Goal: Information Seeking & Learning: Learn about a topic

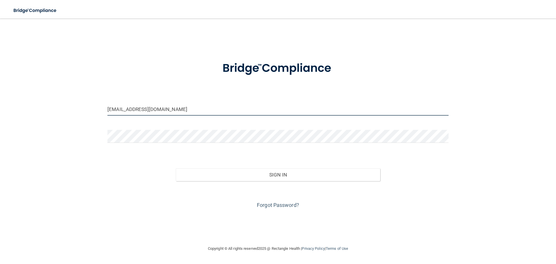
click at [167, 111] on input "ashleydevries12@hotmail.com" at bounding box center [277, 109] width 341 height 13
type input "ecline1@HOTMAIL.COM"
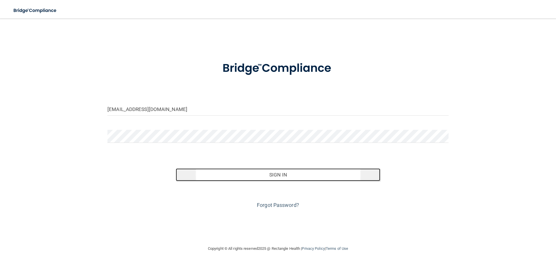
click at [250, 173] on button "Sign In" at bounding box center [278, 174] width 205 height 13
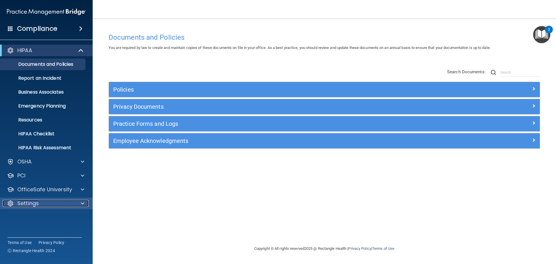
click at [39, 202] on div "Settings" at bounding box center [39, 203] width 72 height 7
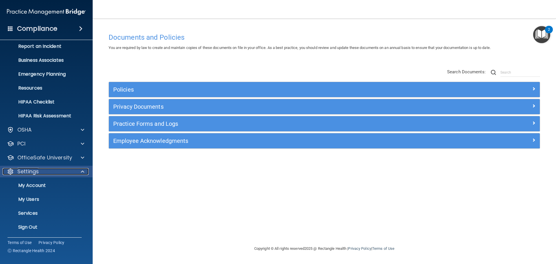
scroll to position [32, 0]
click at [31, 199] on p "My Users" at bounding box center [43, 199] width 79 height 6
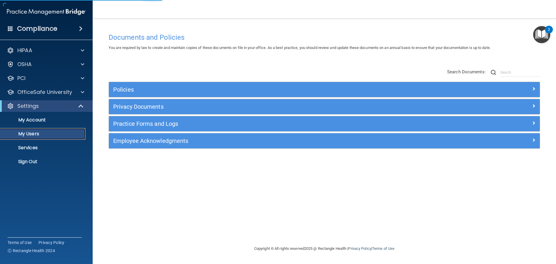
select select "20"
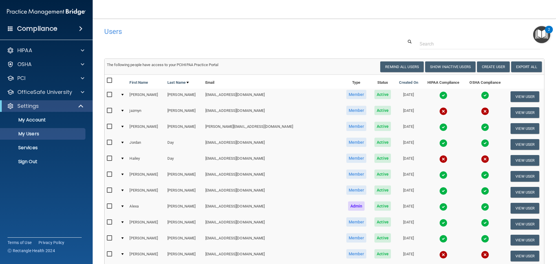
click at [109, 157] on input "checkbox" at bounding box center [110, 158] width 7 height 5
checkbox input "true"
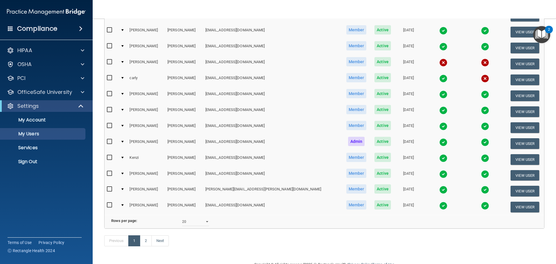
scroll to position [203, 0]
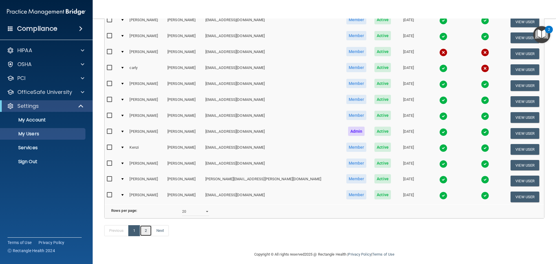
click at [147, 236] on link "2" at bounding box center [146, 230] width 12 height 11
select select "20"
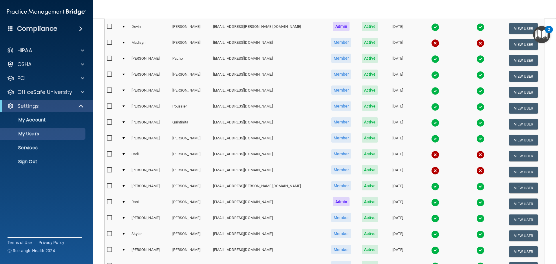
scroll to position [174, 0]
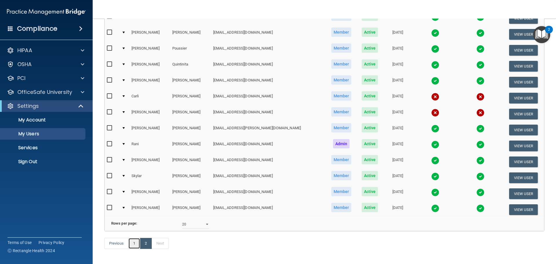
click at [134, 249] on link "1" at bounding box center [134, 243] width 12 height 11
select select "20"
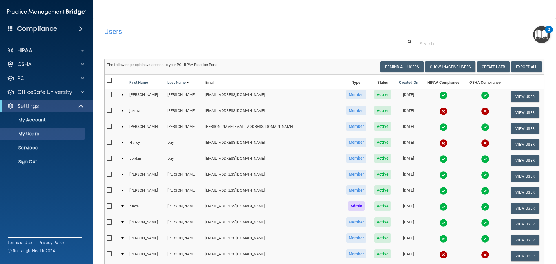
click at [109, 111] on input "checkbox" at bounding box center [110, 110] width 7 height 5
checkbox input "true"
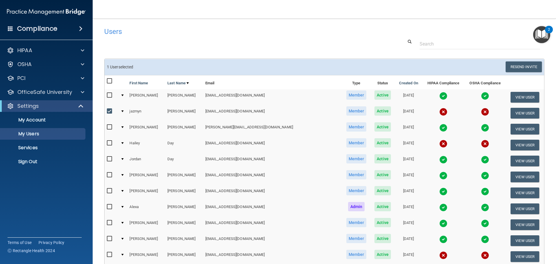
click at [110, 143] on input "checkbox" at bounding box center [110, 143] width 7 height 5
checkbox input "true"
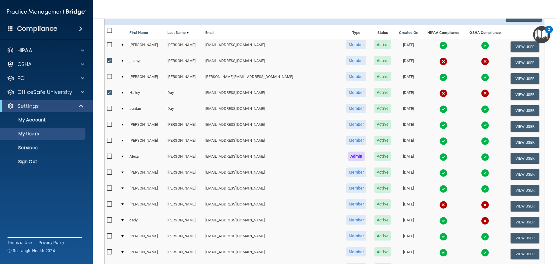
scroll to position [116, 0]
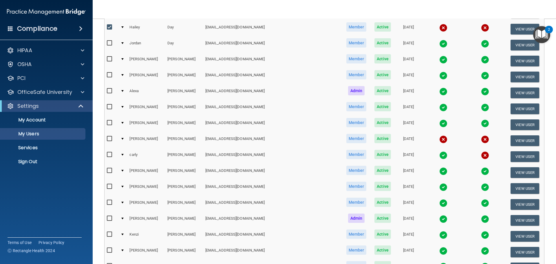
click at [109, 138] on input "checkbox" at bounding box center [110, 138] width 7 height 5
checkbox input "true"
click at [108, 154] on input "checkbox" at bounding box center [110, 154] width 7 height 5
checkbox input "true"
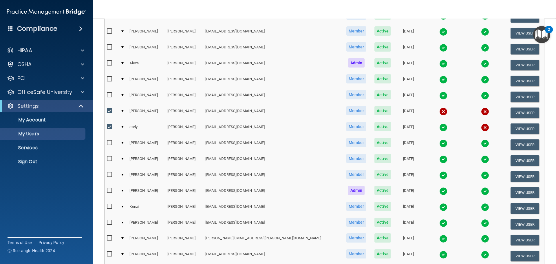
scroll to position [216, 0]
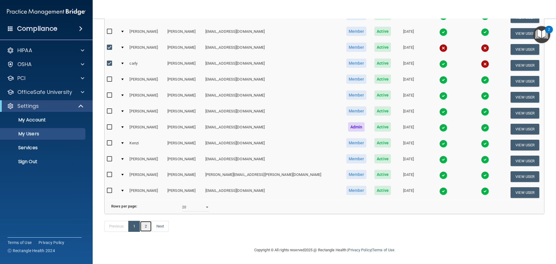
click at [148, 225] on link "2" at bounding box center [146, 226] width 12 height 11
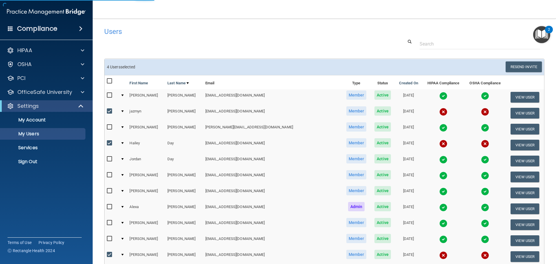
select select "20"
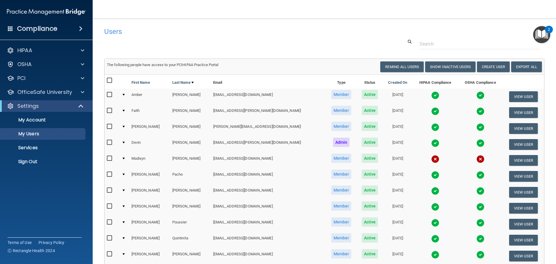
click at [109, 159] on input "checkbox" at bounding box center [110, 158] width 7 height 5
checkbox input "true"
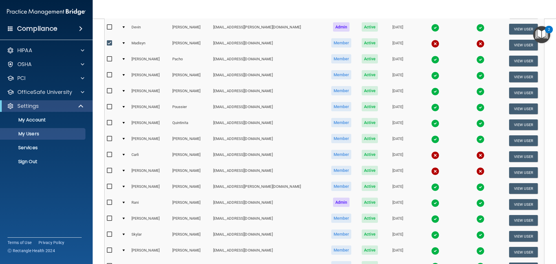
scroll to position [145, 0]
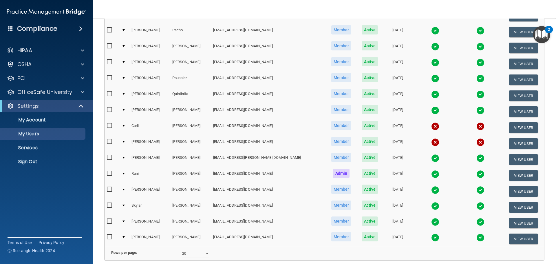
click at [111, 125] on input "checkbox" at bounding box center [110, 125] width 7 height 5
checkbox input "true"
click at [110, 142] on input "checkbox" at bounding box center [110, 141] width 7 height 5
checkbox input "true"
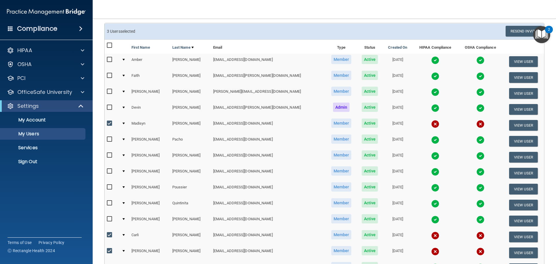
scroll to position [0, 0]
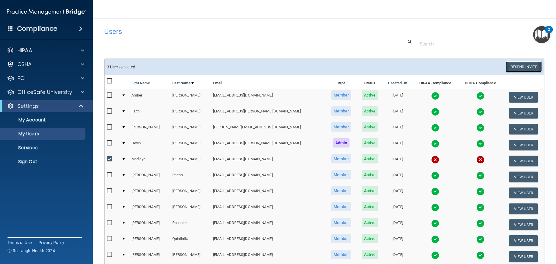
click at [512, 66] on button "Resend Invite" at bounding box center [524, 66] width 36 height 11
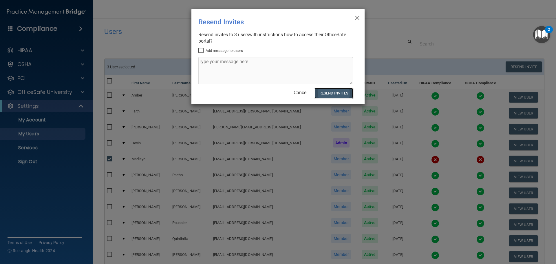
click at [340, 90] on button "Resend Invites" at bounding box center [334, 93] width 39 height 11
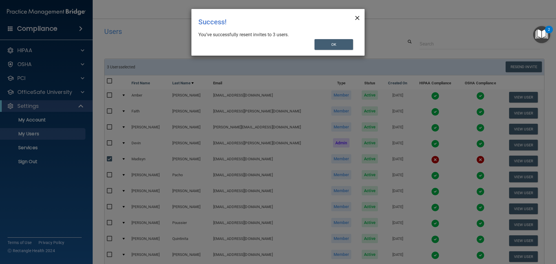
click at [357, 17] on span "×" at bounding box center [357, 17] width 5 height 12
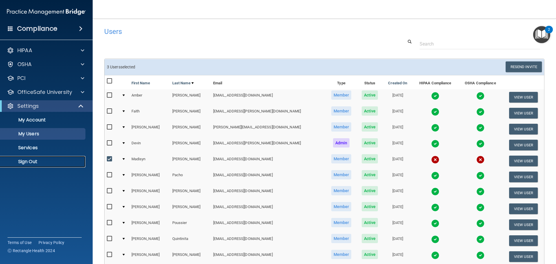
click at [29, 160] on p "Sign Out" at bounding box center [43, 162] width 79 height 6
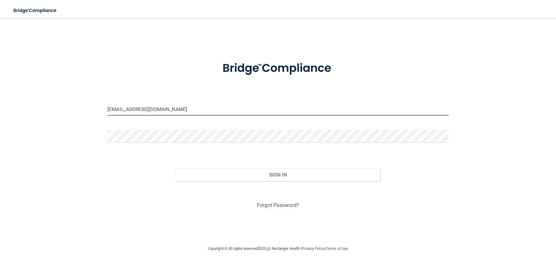
click at [189, 111] on input "ashleydevries12@hotmail.com" at bounding box center [277, 109] width 341 height 13
type input "[EMAIL_ADDRESS][DOMAIN_NAME]"
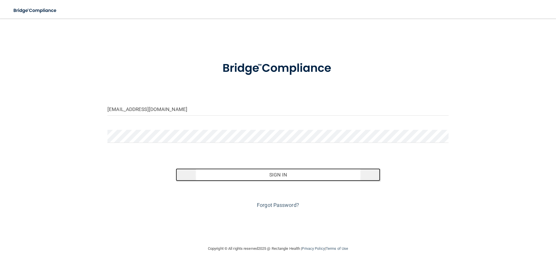
click at [267, 173] on button "Sign In" at bounding box center [278, 174] width 205 height 13
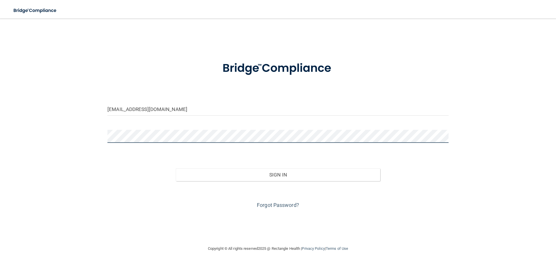
click at [176, 168] on button "Sign In" at bounding box center [278, 174] width 205 height 13
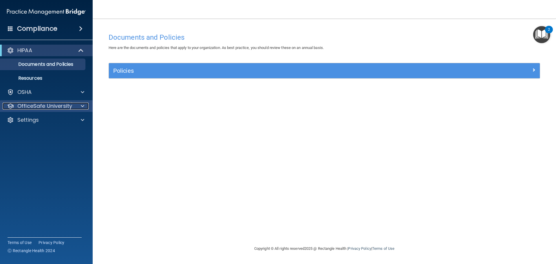
click at [45, 106] on p "OfficeSafe University" at bounding box center [44, 106] width 55 height 7
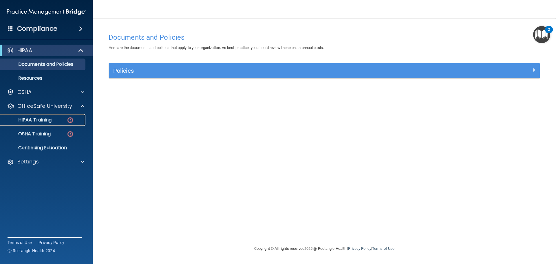
click at [48, 118] on p "HIPAA Training" at bounding box center [28, 120] width 48 height 6
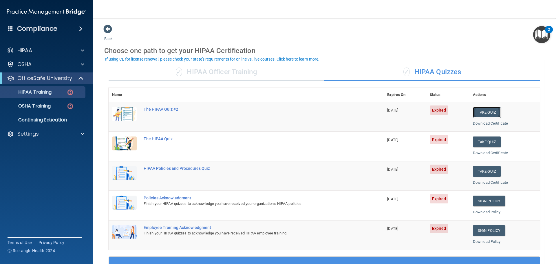
click at [484, 110] on button "Take Quiz" at bounding box center [487, 112] width 28 height 11
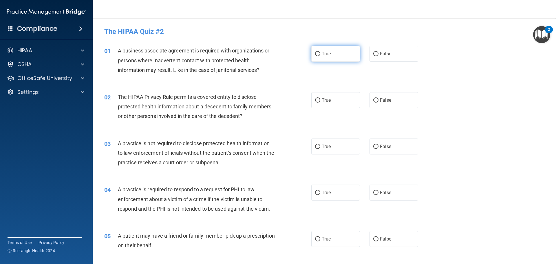
click at [316, 53] on input "True" at bounding box center [317, 54] width 5 height 4
radio input "true"
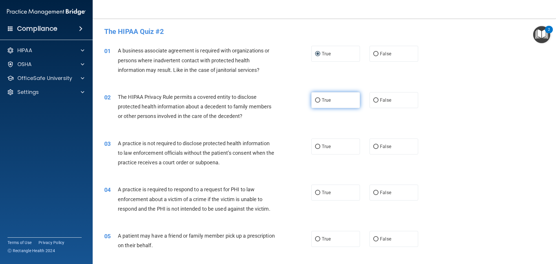
click at [317, 101] on input "True" at bounding box center [317, 100] width 5 height 4
radio input "true"
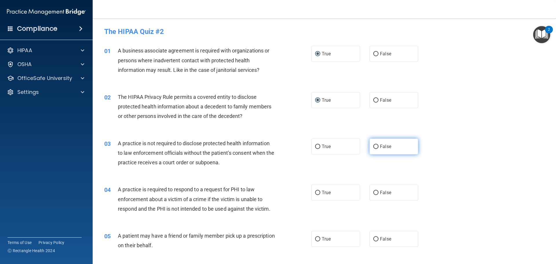
click at [373, 145] on input "False" at bounding box center [375, 147] width 5 height 4
radio input "true"
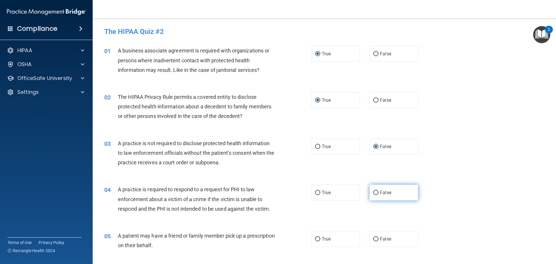
click at [373, 193] on input "False" at bounding box center [375, 193] width 5 height 4
radio input "true"
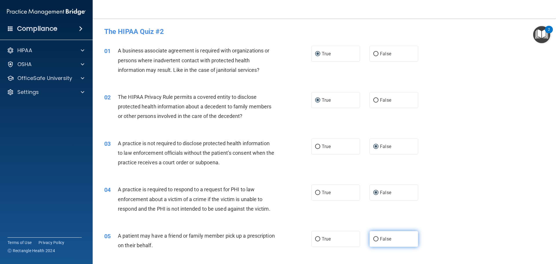
click at [374, 240] on input "False" at bounding box center [375, 239] width 5 height 4
radio input "true"
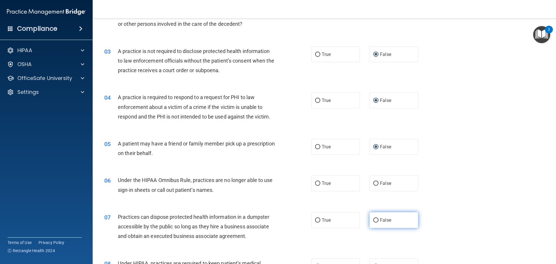
scroll to position [116, 0]
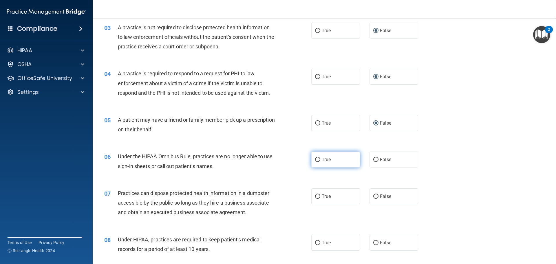
click at [318, 159] on label "True" at bounding box center [335, 160] width 49 height 16
click at [318, 159] on input "True" at bounding box center [317, 160] width 5 height 4
radio input "true"
click at [316, 197] on input "True" at bounding box center [317, 196] width 5 height 4
radio input "true"
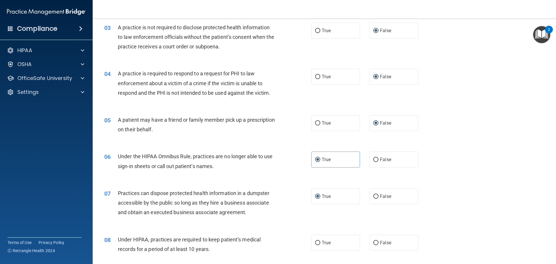
drag, startPoint x: 316, startPoint y: 243, endPoint x: 307, endPoint y: 217, distance: 27.1
click at [316, 243] on input "True" at bounding box center [317, 243] width 5 height 4
radio input "true"
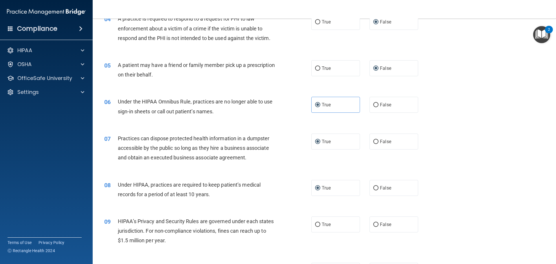
scroll to position [261, 0]
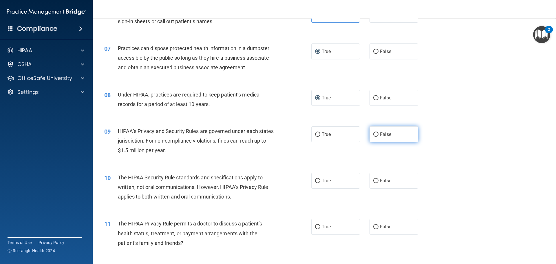
click at [373, 133] on input "False" at bounding box center [375, 134] width 5 height 4
radio input "true"
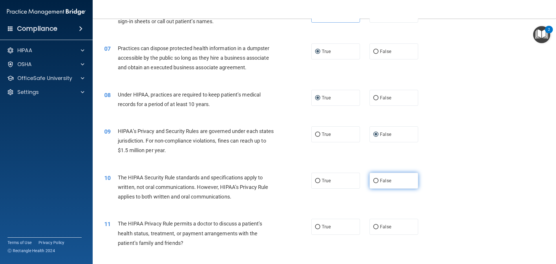
click at [373, 179] on input "False" at bounding box center [375, 181] width 5 height 4
radio input "true"
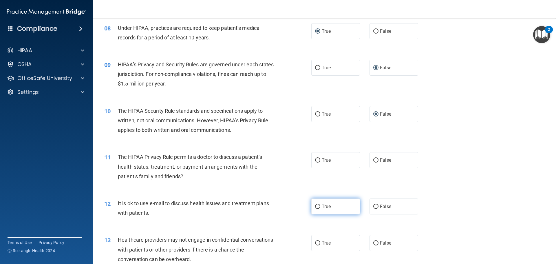
scroll to position [348, 0]
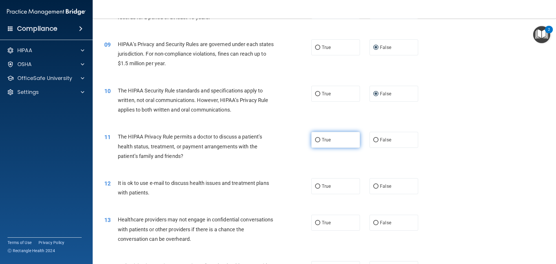
click at [317, 139] on input "True" at bounding box center [317, 140] width 5 height 4
radio input "true"
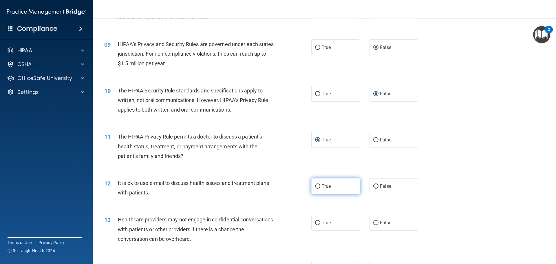
drag, startPoint x: 314, startPoint y: 187, endPoint x: 316, endPoint y: 192, distance: 5.4
click at [315, 187] on input "True" at bounding box center [317, 186] width 5 height 4
radio input "true"
click at [316, 222] on input "True" at bounding box center [317, 223] width 5 height 4
radio input "true"
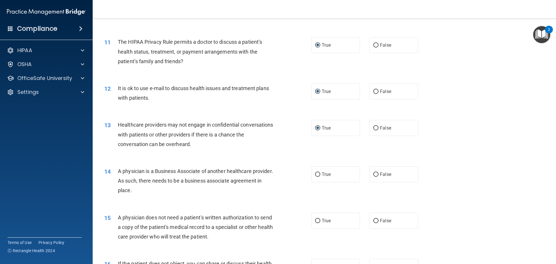
scroll to position [464, 0]
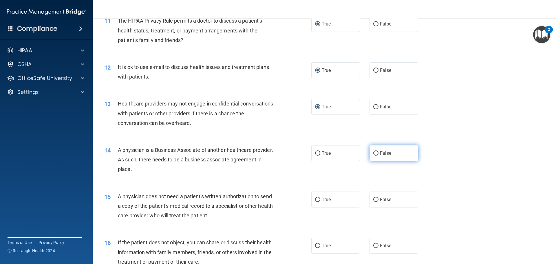
click at [374, 152] on input "False" at bounding box center [375, 153] width 5 height 4
radio input "true"
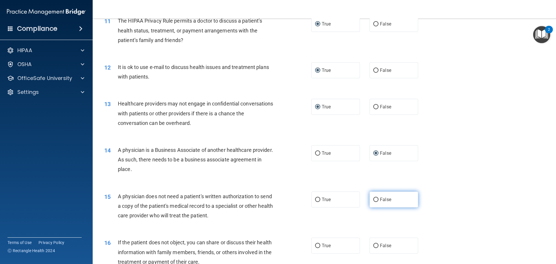
click at [373, 201] on input "False" at bounding box center [375, 200] width 5 height 4
radio input "true"
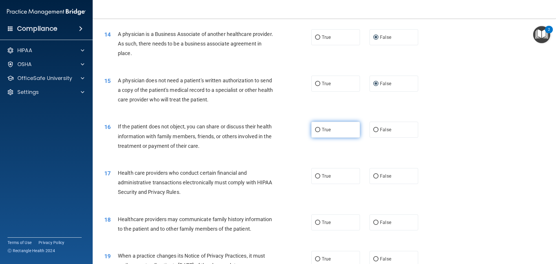
click at [316, 131] on input "True" at bounding box center [317, 130] width 5 height 4
radio input "true"
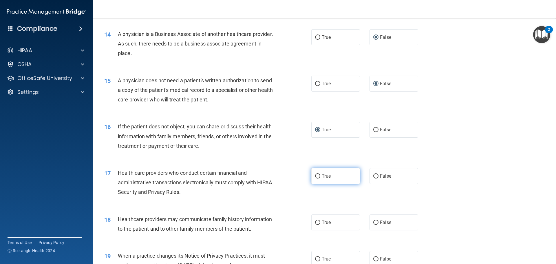
click at [316, 176] on input "True" at bounding box center [317, 176] width 5 height 4
radio input "true"
click at [373, 222] on input "False" at bounding box center [375, 222] width 5 height 4
radio input "true"
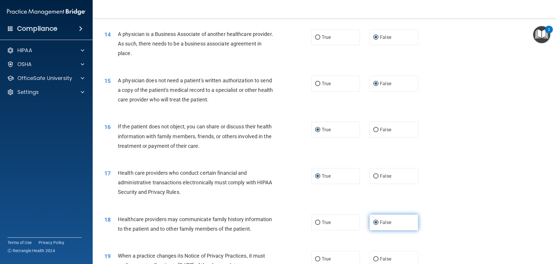
scroll to position [695, 0]
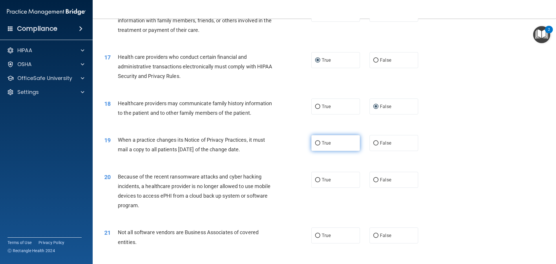
click at [315, 143] on input "True" at bounding box center [317, 143] width 5 height 4
radio input "true"
click at [315, 180] on input "True" at bounding box center [317, 180] width 5 height 4
radio input "true"
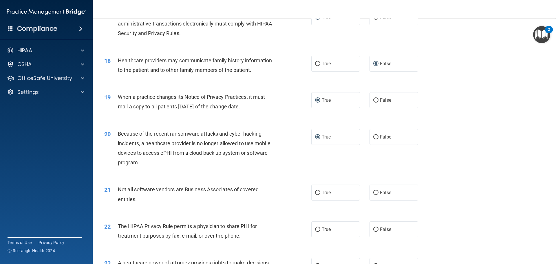
scroll to position [753, 0]
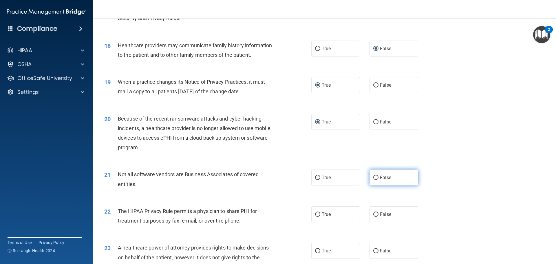
click at [373, 177] on input "False" at bounding box center [375, 178] width 5 height 4
radio input "true"
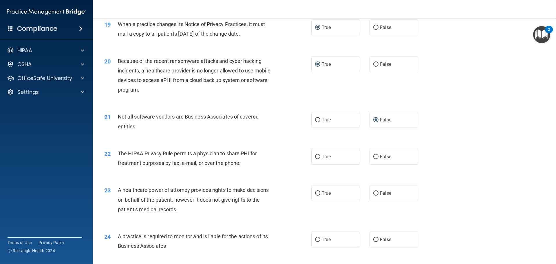
scroll to position [811, 0]
click at [315, 156] on input "True" at bounding box center [317, 156] width 5 height 4
radio input "true"
click at [373, 193] on input "False" at bounding box center [375, 193] width 5 height 4
radio input "true"
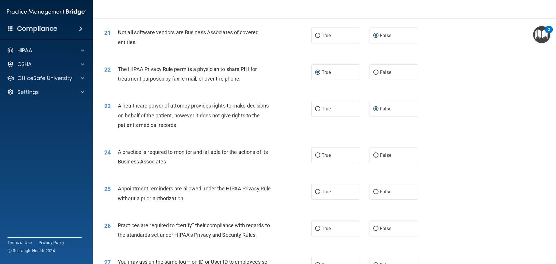
scroll to position [898, 0]
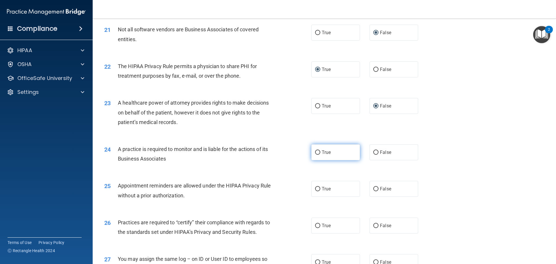
click at [316, 152] on input "True" at bounding box center [317, 152] width 5 height 4
radio input "true"
click at [374, 189] on input "False" at bounding box center [375, 189] width 5 height 4
radio input "true"
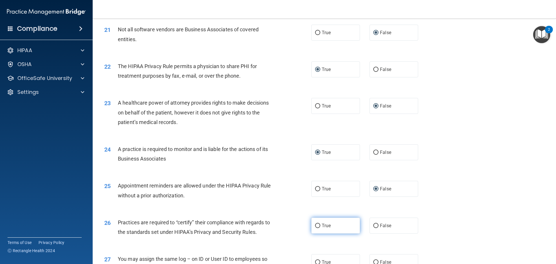
click at [316, 225] on input "True" at bounding box center [317, 226] width 5 height 4
radio input "true"
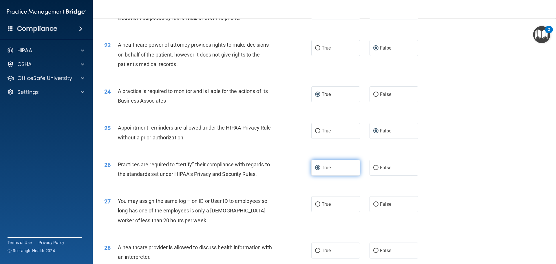
scroll to position [985, 0]
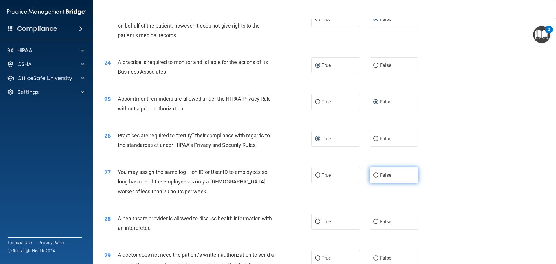
click at [373, 176] on input "False" at bounding box center [375, 175] width 5 height 4
radio input "true"
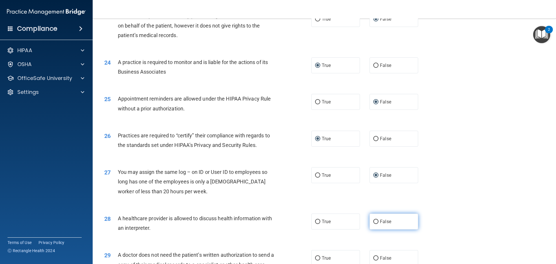
click at [373, 222] on input "False" at bounding box center [375, 222] width 5 height 4
radio input "true"
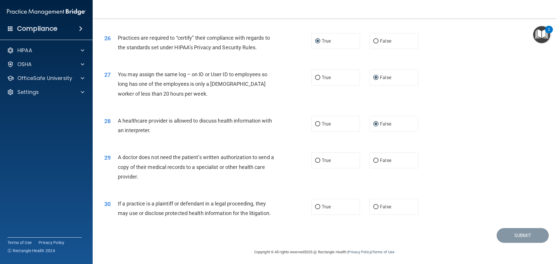
scroll to position [1085, 0]
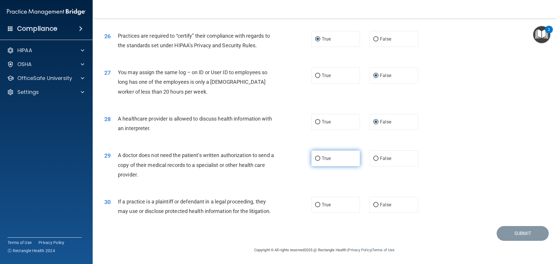
click at [315, 158] on input "True" at bounding box center [317, 158] width 5 height 4
radio input "true"
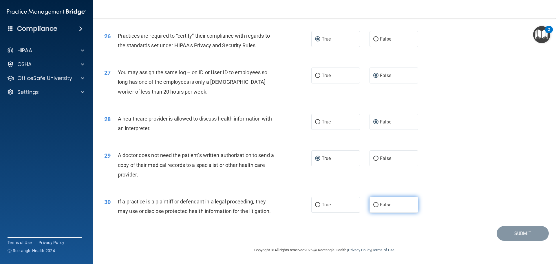
click at [374, 204] on input "False" at bounding box center [375, 205] width 5 height 4
radio input "true"
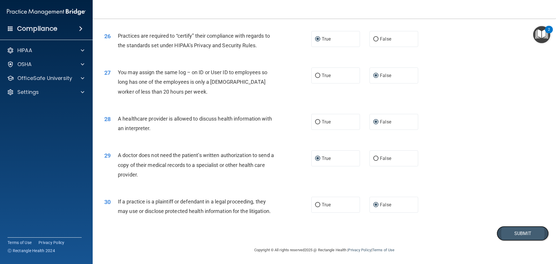
click at [509, 231] on button "Submit" at bounding box center [523, 233] width 52 height 15
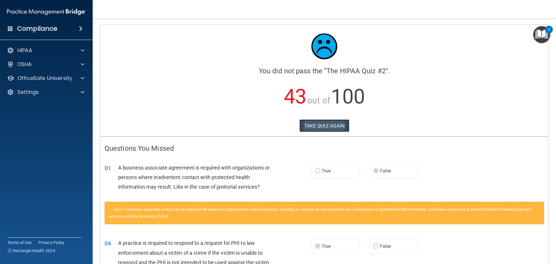
click at [322, 125] on button "TAKE QUIZ AGAIN" at bounding box center [325, 125] width 50 height 13
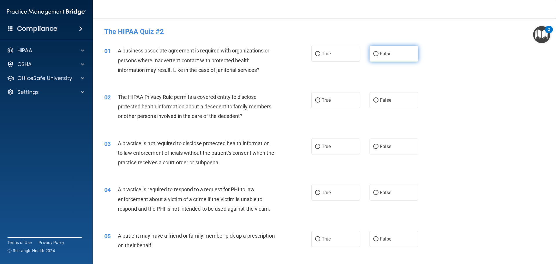
click at [373, 54] on input "False" at bounding box center [375, 54] width 5 height 4
radio input "true"
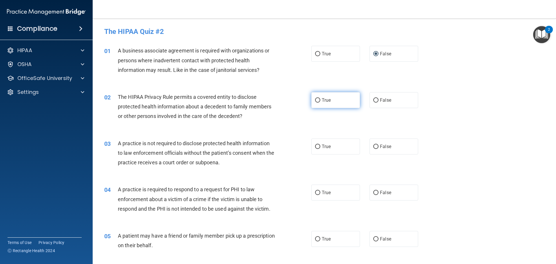
click at [316, 100] on input "True" at bounding box center [317, 100] width 5 height 4
radio input "true"
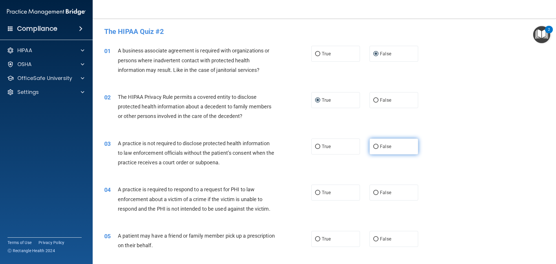
click at [373, 145] on input "False" at bounding box center [375, 147] width 5 height 4
radio input "true"
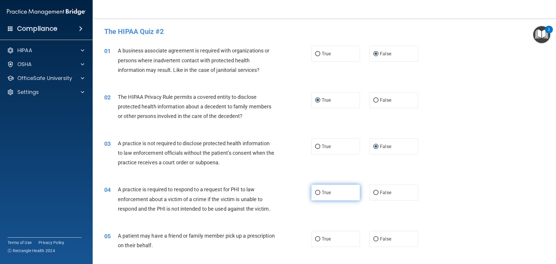
click at [315, 193] on input "True" at bounding box center [317, 193] width 5 height 4
radio input "true"
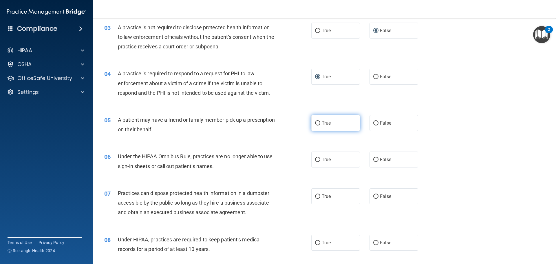
click at [316, 123] on input "True" at bounding box center [317, 123] width 5 height 4
radio input "true"
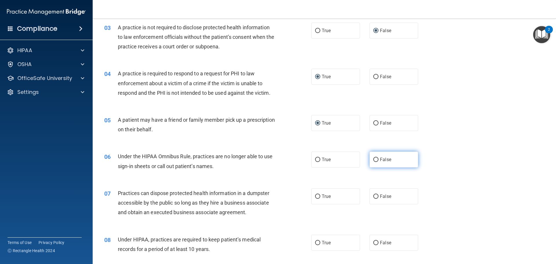
click at [373, 159] on input "False" at bounding box center [375, 160] width 5 height 4
radio input "true"
click at [373, 195] on input "False" at bounding box center [375, 196] width 5 height 4
radio input "true"
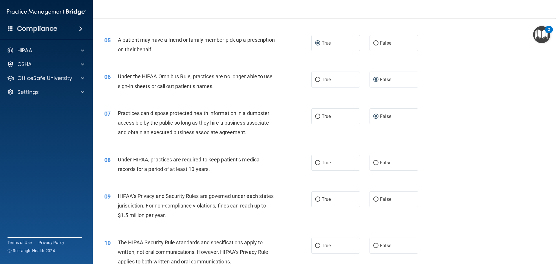
scroll to position [203, 0]
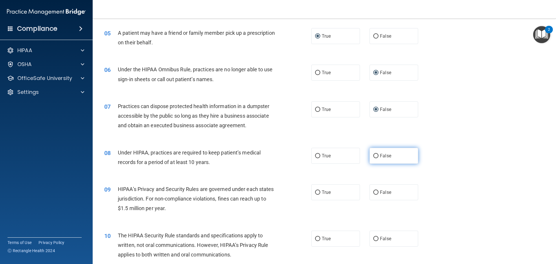
click at [373, 154] on input "False" at bounding box center [375, 156] width 5 height 4
radio input "true"
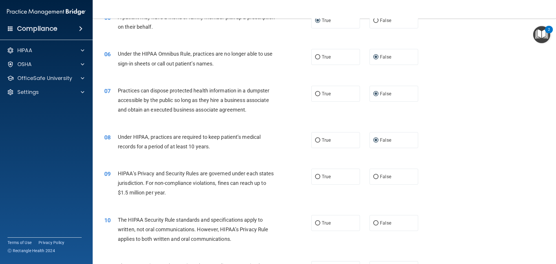
scroll to position [232, 0]
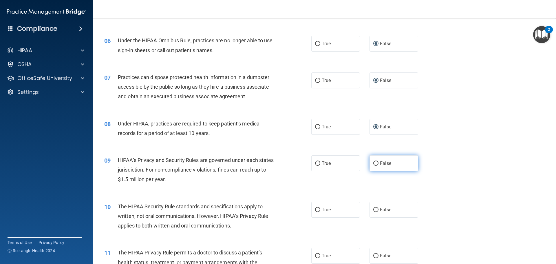
click at [373, 162] on input "False" at bounding box center [375, 163] width 5 height 4
radio input "true"
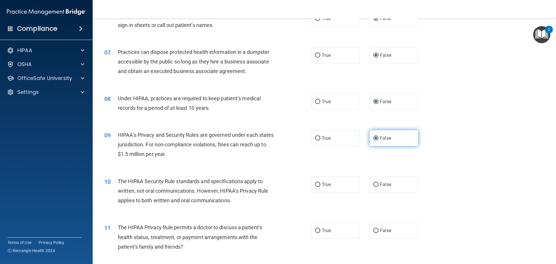
scroll to position [290, 0]
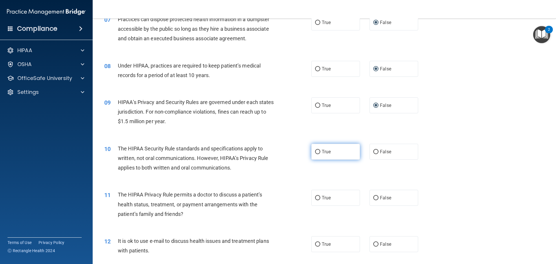
click at [316, 151] on input "True" at bounding box center [317, 152] width 5 height 4
radio input "true"
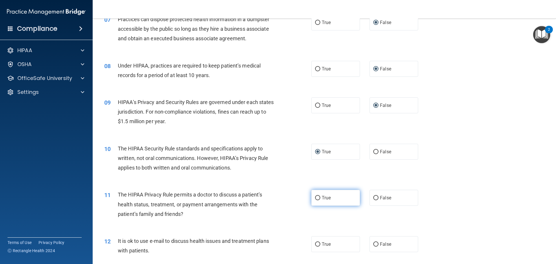
click at [317, 198] on input "True" at bounding box center [317, 198] width 5 height 4
radio input "true"
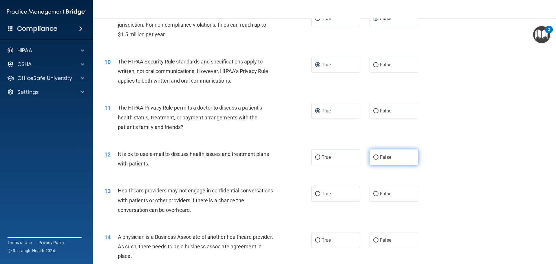
click at [374, 157] on input "False" at bounding box center [375, 157] width 5 height 4
radio input "true"
click at [373, 195] on input "False" at bounding box center [375, 194] width 5 height 4
radio input "true"
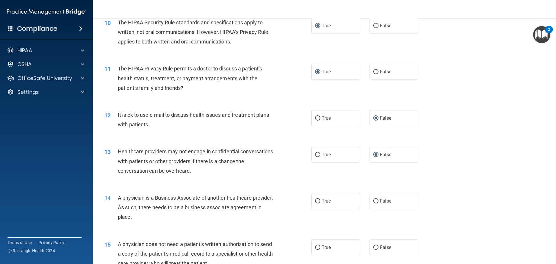
scroll to position [492, 0]
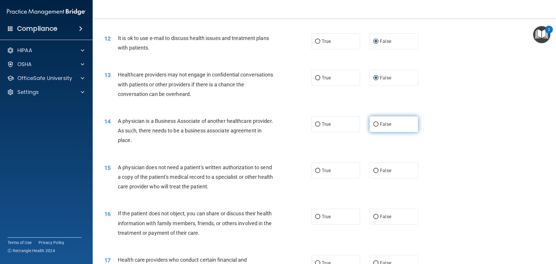
click at [374, 124] on input "False" at bounding box center [375, 124] width 5 height 4
radio input "true"
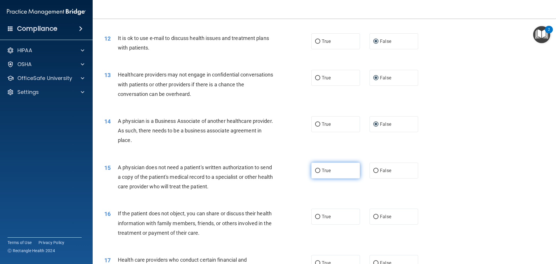
click at [316, 170] on input "True" at bounding box center [317, 171] width 5 height 4
radio input "true"
click at [316, 215] on input "True" at bounding box center [317, 217] width 5 height 4
radio input "true"
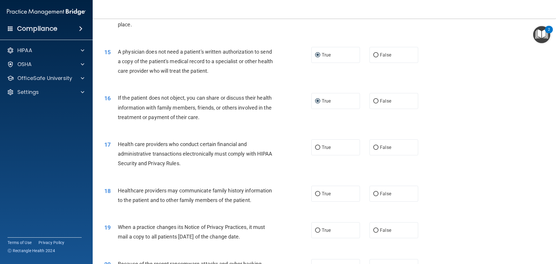
scroll to position [608, 0]
click at [315, 147] on input "True" at bounding box center [317, 147] width 5 height 4
radio input "true"
click at [375, 193] on input "False" at bounding box center [375, 193] width 5 height 4
radio input "true"
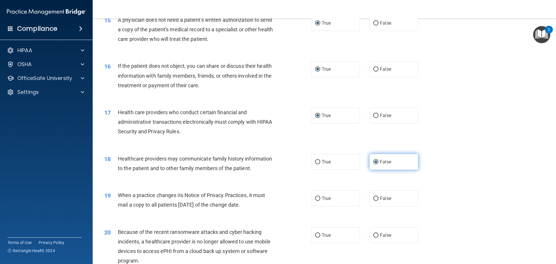
scroll to position [695, 0]
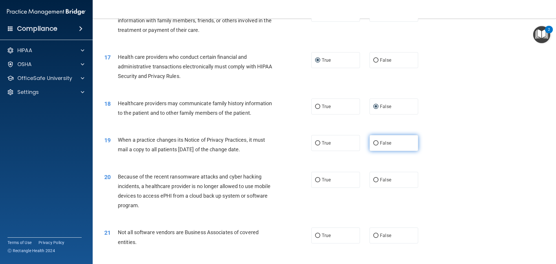
click at [373, 145] on input "False" at bounding box center [375, 143] width 5 height 4
radio input "true"
click at [374, 179] on input "False" at bounding box center [375, 180] width 5 height 4
radio input "true"
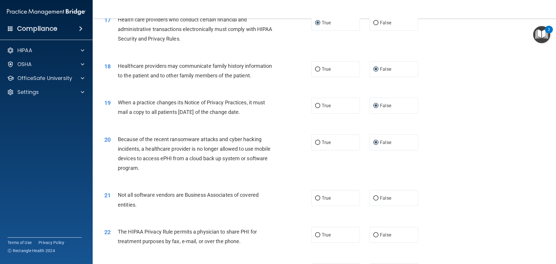
scroll to position [782, 0]
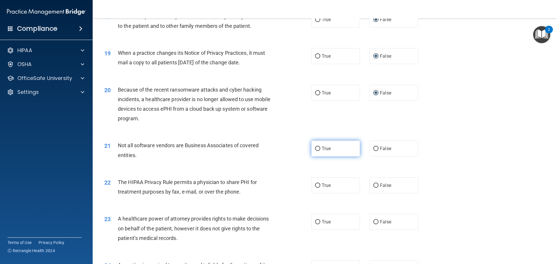
click at [315, 150] on input "True" at bounding box center [317, 149] width 5 height 4
radio input "true"
click at [316, 185] on input "True" at bounding box center [317, 185] width 5 height 4
radio input "true"
click at [374, 220] on input "False" at bounding box center [375, 222] width 5 height 4
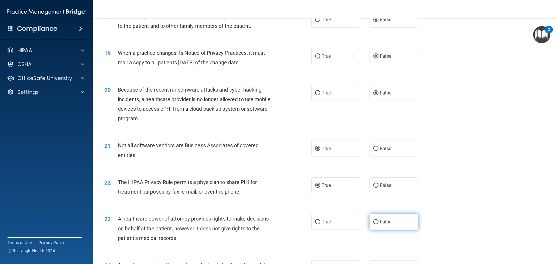
radio input "true"
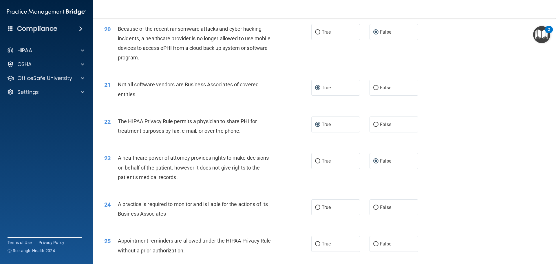
scroll to position [927, 0]
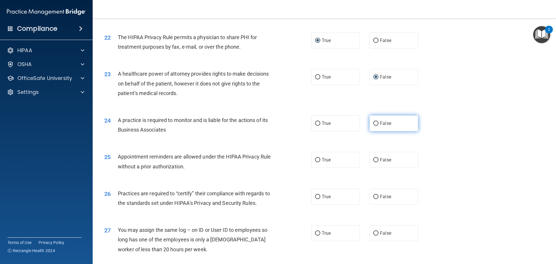
click at [373, 122] on input "False" at bounding box center [375, 123] width 5 height 4
radio input "true"
click at [315, 160] on input "True" at bounding box center [317, 160] width 5 height 4
radio input "true"
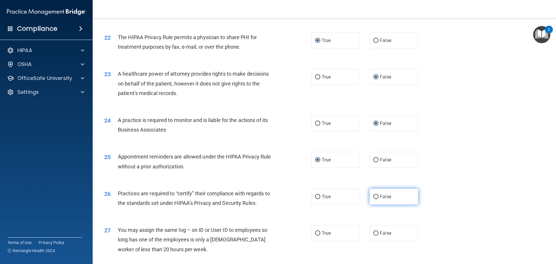
click at [373, 195] on input "False" at bounding box center [375, 197] width 5 height 4
radio input "true"
click at [373, 233] on input "False" at bounding box center [375, 233] width 5 height 4
radio input "true"
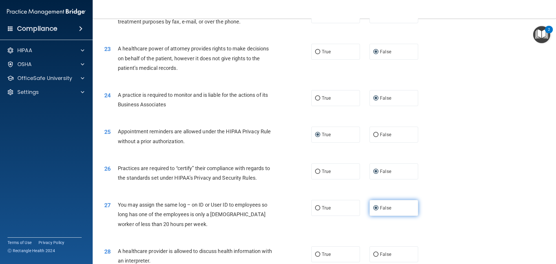
scroll to position [985, 0]
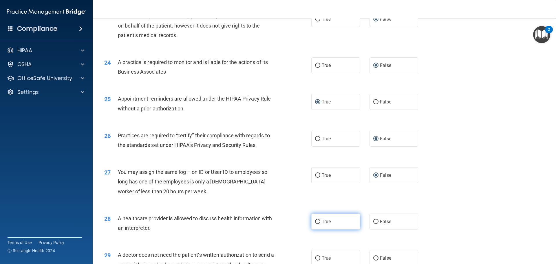
drag, startPoint x: 314, startPoint y: 222, endPoint x: 315, endPoint y: 217, distance: 4.4
click at [315, 221] on input "True" at bounding box center [317, 222] width 5 height 4
radio input "true"
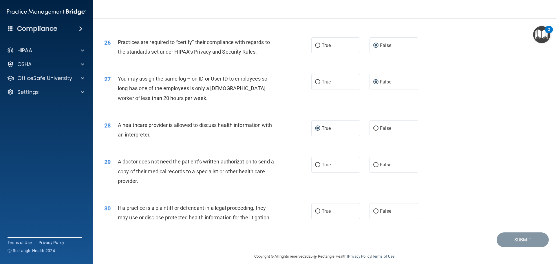
scroll to position [1085, 0]
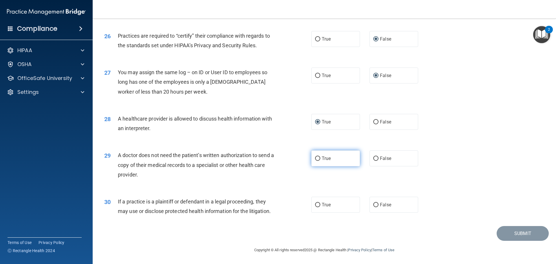
click at [315, 157] on input "True" at bounding box center [317, 158] width 5 height 4
radio input "true"
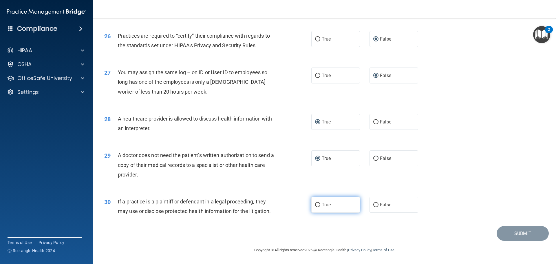
click at [315, 205] on input "True" at bounding box center [317, 205] width 5 height 4
radio input "true"
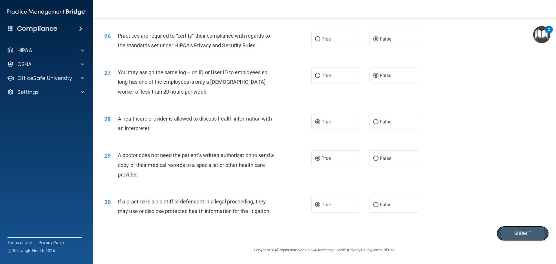
click at [523, 233] on button "Submit" at bounding box center [523, 233] width 52 height 15
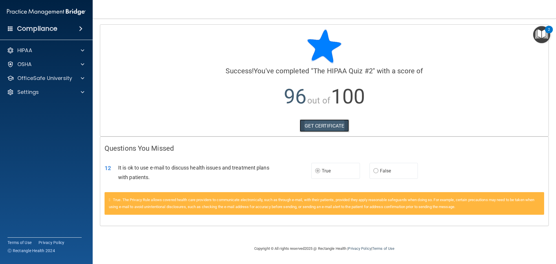
click at [328, 126] on link "GET CERTIFICATE" at bounding box center [325, 125] width 50 height 13
click at [52, 78] on p "OfficeSafe University" at bounding box center [44, 78] width 55 height 7
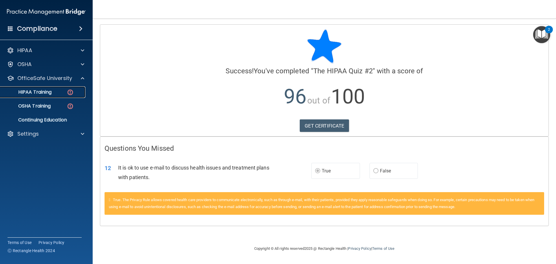
click at [60, 94] on div "HIPAA Training" at bounding box center [43, 92] width 79 height 6
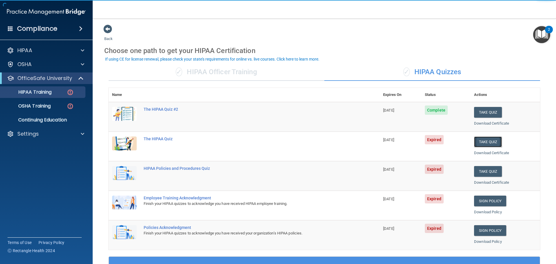
click at [480, 141] on button "Take Quiz" at bounding box center [488, 141] width 28 height 11
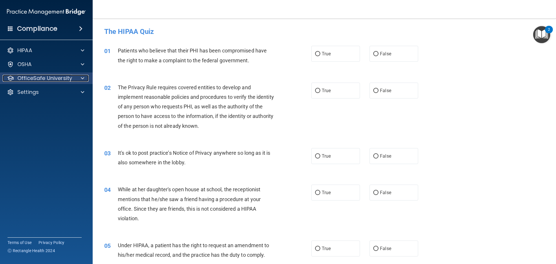
click at [45, 80] on p "OfficeSafe University" at bounding box center [44, 78] width 55 height 7
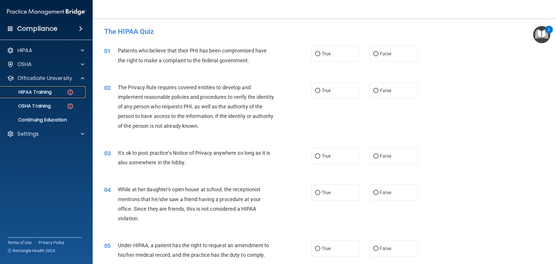
click at [60, 92] on div "HIPAA Training" at bounding box center [43, 92] width 79 height 6
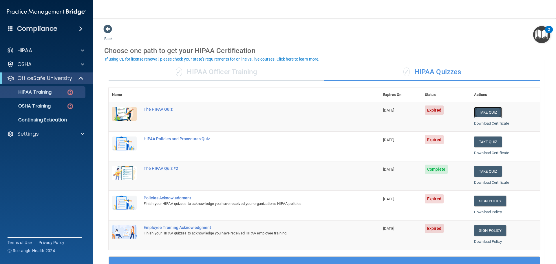
click at [489, 111] on button "Take Quiz" at bounding box center [488, 112] width 28 height 11
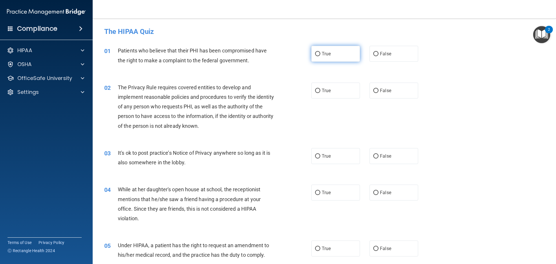
drag, startPoint x: 315, startPoint y: 54, endPoint x: 318, endPoint y: 57, distance: 3.7
click at [316, 54] on input "True" at bounding box center [317, 54] width 5 height 4
radio input "true"
click at [315, 91] on input "True" at bounding box center [317, 91] width 5 height 4
radio input "true"
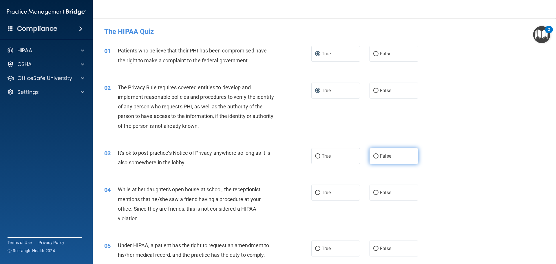
click at [373, 154] on input "False" at bounding box center [375, 156] width 5 height 4
radio input "true"
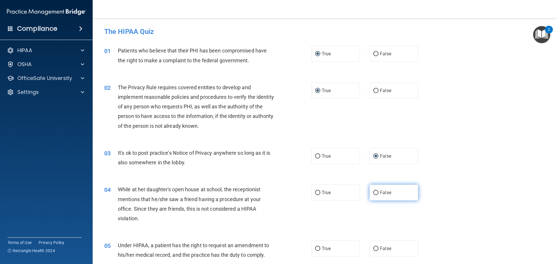
click at [374, 194] on input "False" at bounding box center [375, 193] width 5 height 4
radio input "true"
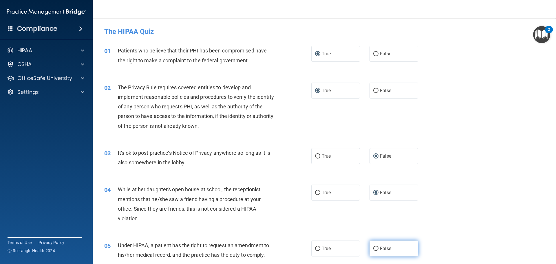
click at [373, 248] on input "False" at bounding box center [375, 249] width 5 height 4
radio input "true"
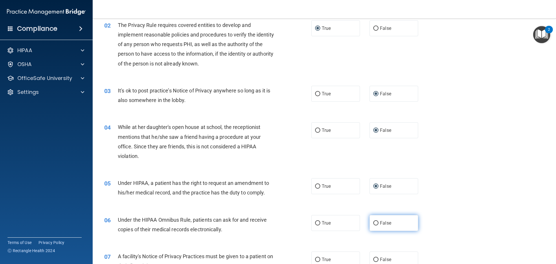
scroll to position [116, 0]
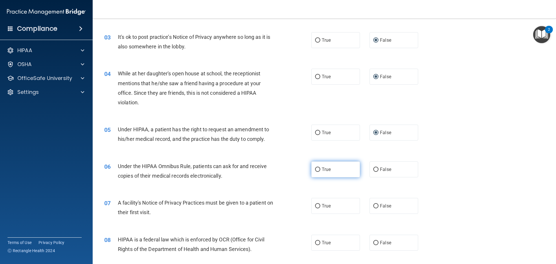
click at [317, 167] on input "True" at bounding box center [317, 169] width 5 height 4
radio input "true"
click at [318, 203] on label "True" at bounding box center [335, 206] width 49 height 16
click at [318, 204] on input "True" at bounding box center [317, 206] width 5 height 4
radio input "true"
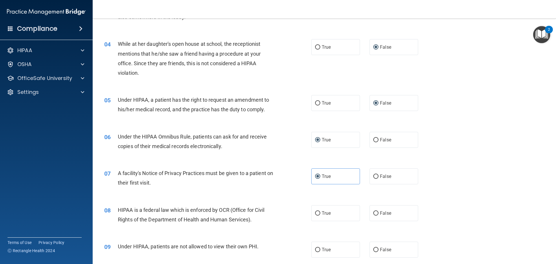
scroll to position [203, 0]
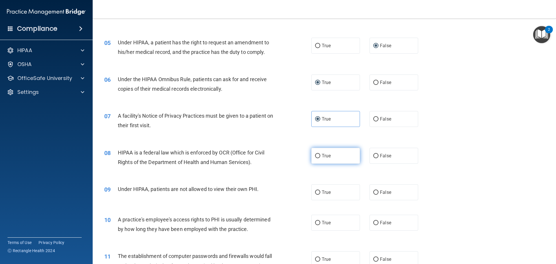
click at [315, 155] on input "True" at bounding box center [317, 156] width 5 height 4
radio input "true"
click at [373, 192] on input "False" at bounding box center [375, 192] width 5 height 4
radio input "true"
click at [373, 223] on input "False" at bounding box center [375, 223] width 5 height 4
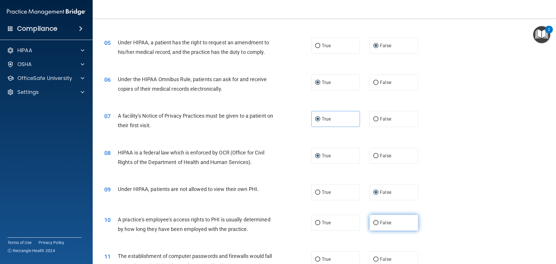
radio input "true"
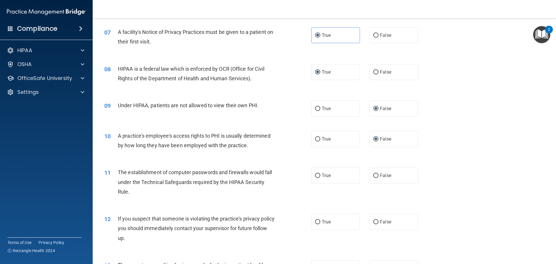
scroll to position [290, 0]
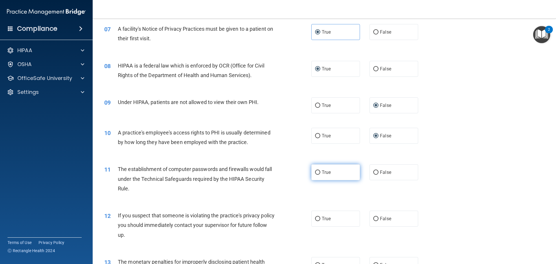
click at [316, 172] on input "True" at bounding box center [317, 172] width 5 height 4
radio input "true"
click at [315, 218] on input "True" at bounding box center [317, 219] width 5 height 4
radio input "true"
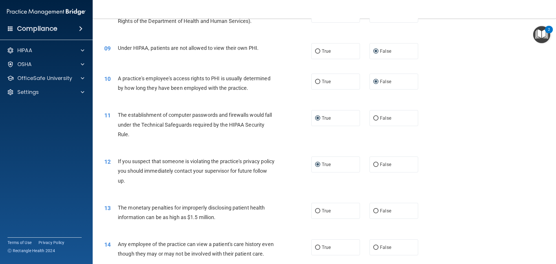
scroll to position [406, 0]
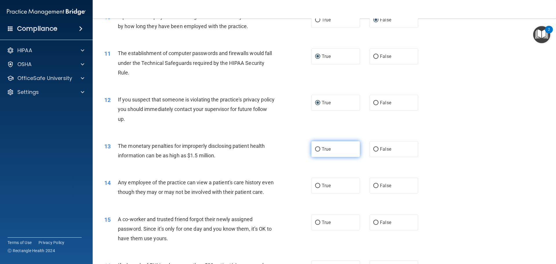
click at [315, 149] on input "True" at bounding box center [317, 149] width 5 height 4
radio input "true"
drag, startPoint x: 371, startPoint y: 186, endPoint x: 375, endPoint y: 218, distance: 31.8
click at [373, 187] on input "False" at bounding box center [375, 186] width 5 height 4
radio input "true"
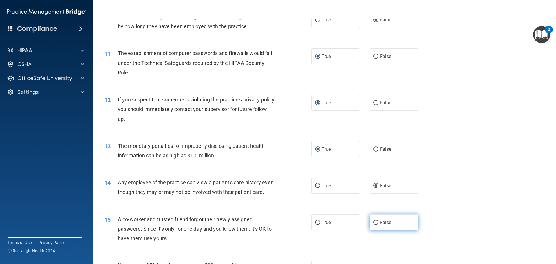
click at [373, 225] on input "False" at bounding box center [375, 222] width 5 height 4
radio input "true"
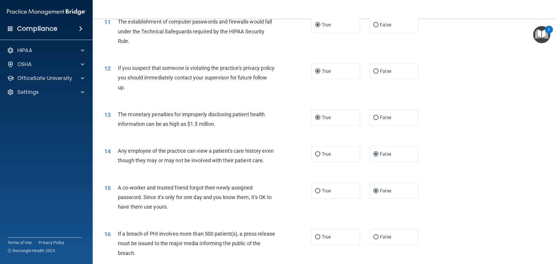
scroll to position [492, 0]
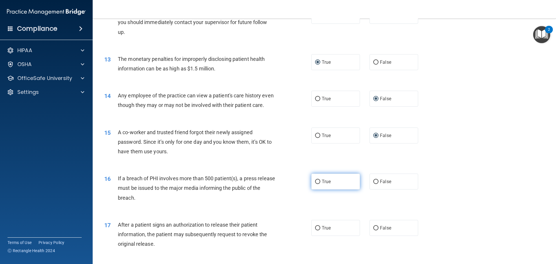
click at [318, 184] on input "True" at bounding box center [317, 182] width 5 height 4
radio input "true"
click at [315, 230] on input "True" at bounding box center [317, 228] width 5 height 4
radio input "true"
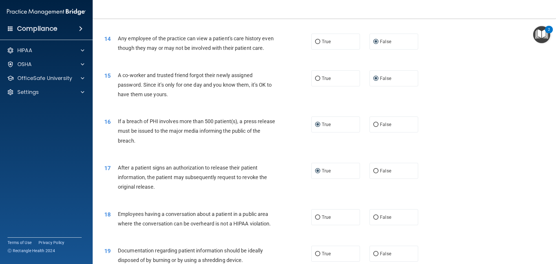
scroll to position [579, 0]
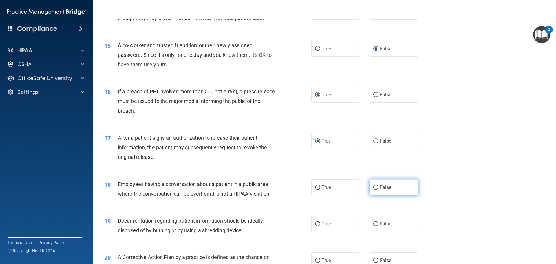
click at [373, 190] on input "False" at bounding box center [375, 187] width 5 height 4
radio input "true"
click at [316, 226] on input "True" at bounding box center [317, 224] width 5 height 4
radio input "true"
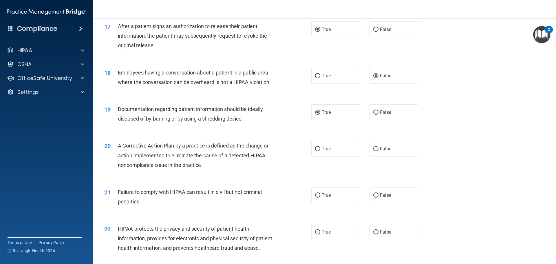
scroll to position [695, 0]
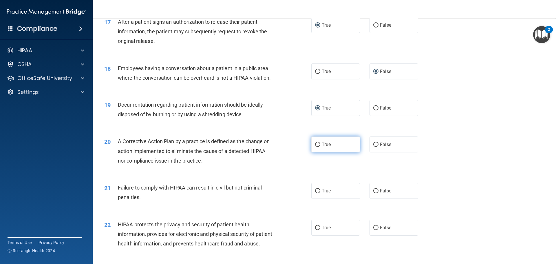
click at [317, 147] on input "True" at bounding box center [317, 145] width 5 height 4
radio input "true"
click at [375, 193] on input "False" at bounding box center [375, 191] width 5 height 4
radio input "true"
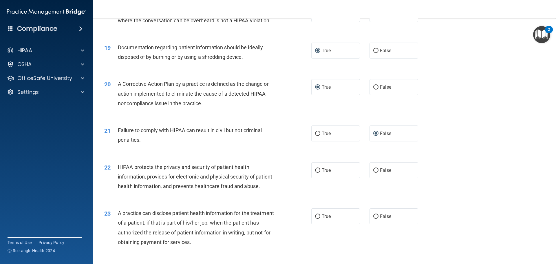
scroll to position [753, 0]
click at [315, 172] on input "True" at bounding box center [317, 170] width 5 height 4
radio input "true"
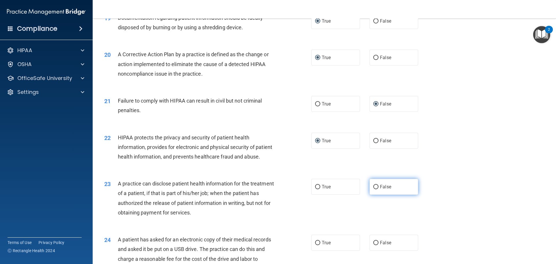
click at [374, 189] on input "False" at bounding box center [375, 187] width 5 height 4
radio input "true"
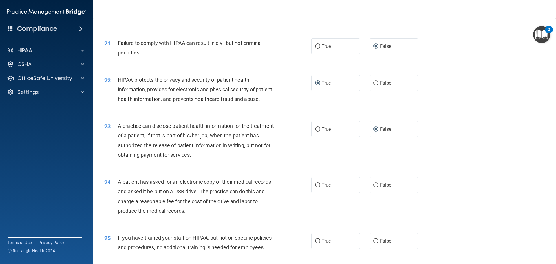
scroll to position [840, 0]
drag, startPoint x: 315, startPoint y: 203, endPoint x: 381, endPoint y: 202, distance: 66.1
click at [315, 187] on input "True" at bounding box center [317, 185] width 5 height 4
radio input "true"
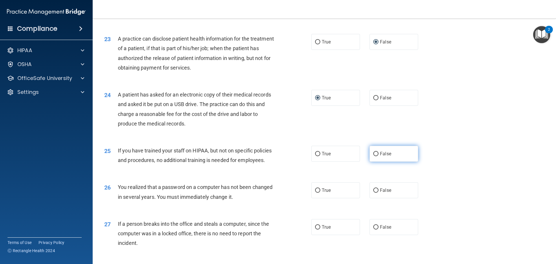
click at [374, 156] on input "False" at bounding box center [375, 154] width 5 height 4
radio input "true"
click at [315, 193] on input "True" at bounding box center [317, 190] width 5 height 4
radio input "true"
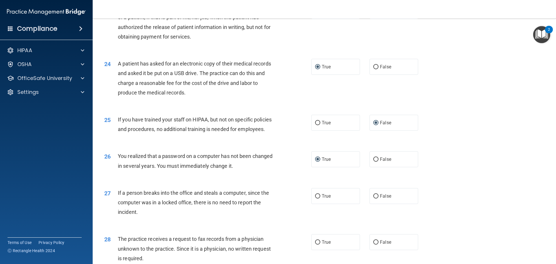
scroll to position [1014, 0]
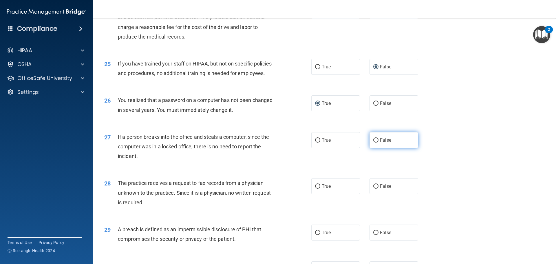
click at [374, 143] on input "False" at bounding box center [375, 140] width 5 height 4
radio input "true"
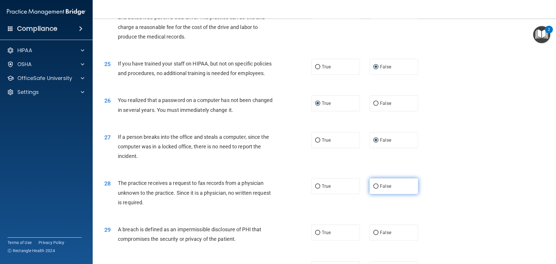
click at [373, 189] on input "False" at bounding box center [375, 186] width 5 height 4
radio input "true"
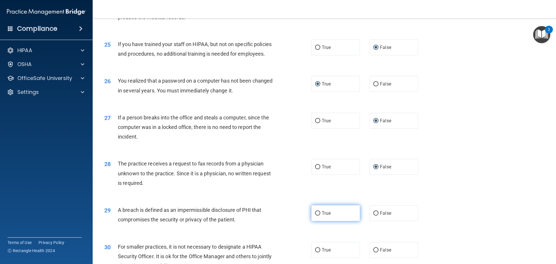
scroll to position [1072, 0]
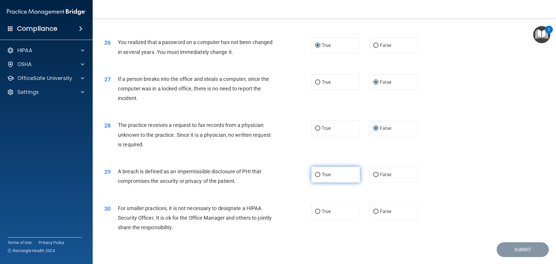
click at [315, 177] on input "True" at bounding box center [317, 175] width 5 height 4
radio input "true"
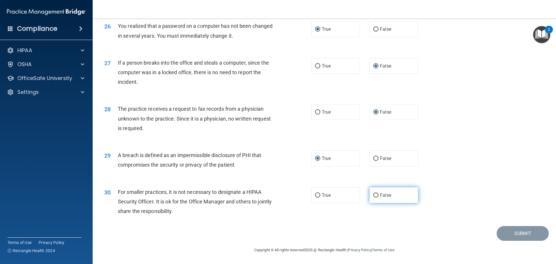
scroll to position [1107, 0]
click at [374, 195] on input "False" at bounding box center [375, 195] width 5 height 4
radio input "true"
click at [512, 231] on button "Submit" at bounding box center [523, 233] width 52 height 15
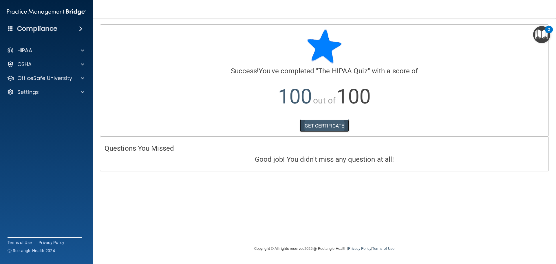
click at [336, 125] on link "GET CERTIFICATE" at bounding box center [325, 125] width 50 height 13
click at [51, 75] on p "OfficeSafe University" at bounding box center [44, 78] width 55 height 7
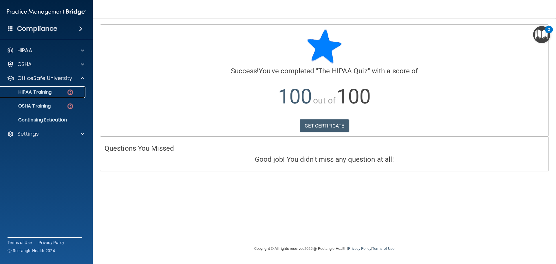
click at [67, 93] on img at bounding box center [70, 92] width 7 height 7
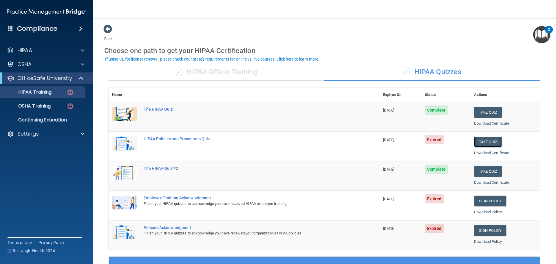
click at [486, 143] on button "Take Quiz" at bounding box center [488, 141] width 28 height 11
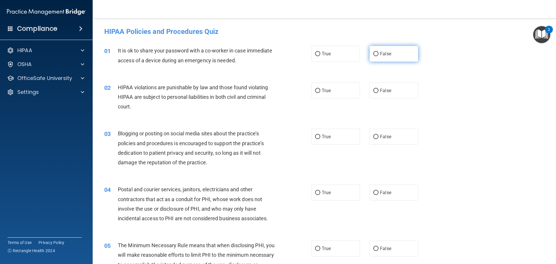
click at [374, 54] on input "False" at bounding box center [375, 54] width 5 height 4
radio input "true"
click at [317, 90] on input "True" at bounding box center [317, 91] width 5 height 4
radio input "true"
click at [373, 138] on input "False" at bounding box center [375, 137] width 5 height 4
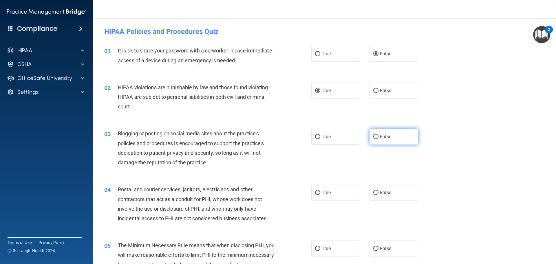
radio input "true"
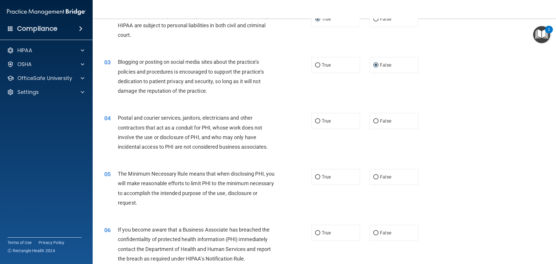
scroll to position [87, 0]
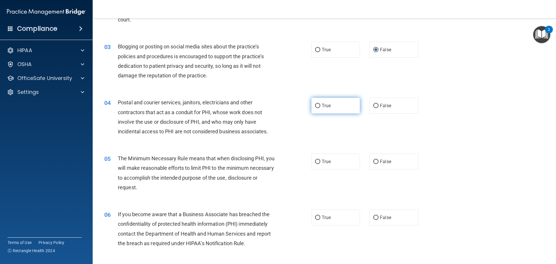
click at [316, 106] on input "True" at bounding box center [317, 106] width 5 height 4
radio input "true"
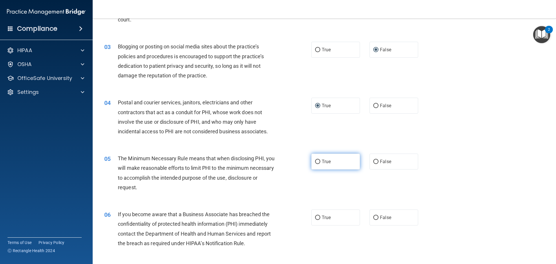
click at [316, 163] on input "True" at bounding box center [317, 162] width 5 height 4
radio input "true"
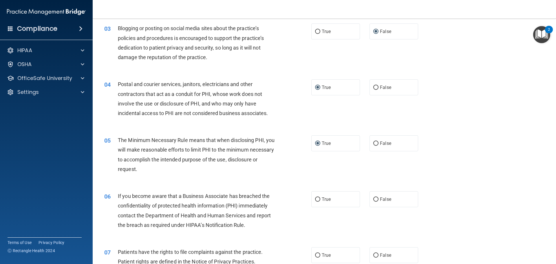
scroll to position [174, 0]
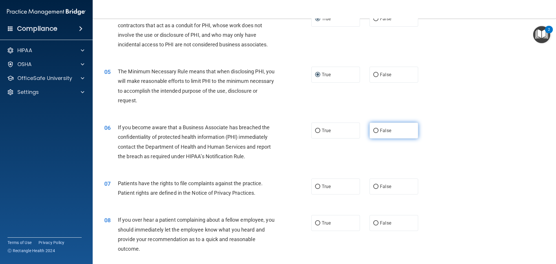
click at [373, 129] on input "False" at bounding box center [375, 131] width 5 height 4
radio input "true"
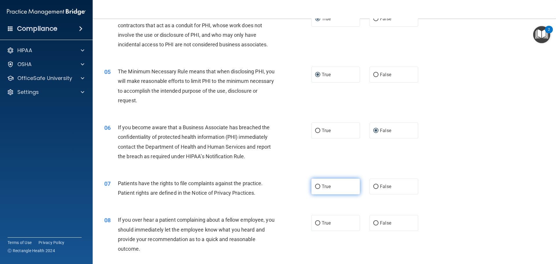
click at [316, 185] on input "True" at bounding box center [317, 187] width 5 height 4
radio input "true"
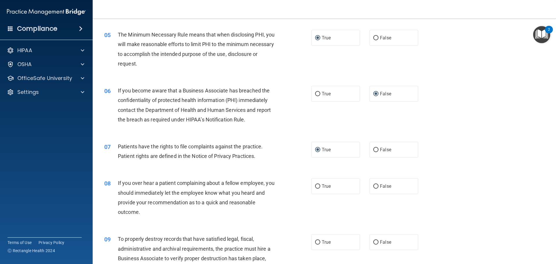
scroll to position [261, 0]
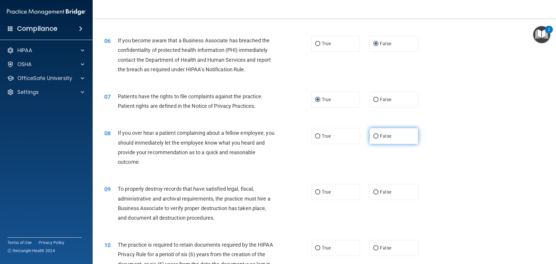
click at [374, 136] on input "False" at bounding box center [375, 136] width 5 height 4
radio input "true"
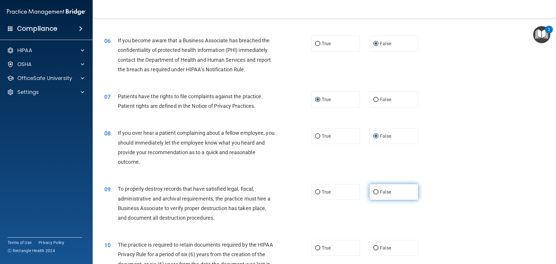
click at [373, 192] on input "False" at bounding box center [375, 192] width 5 height 4
radio input "true"
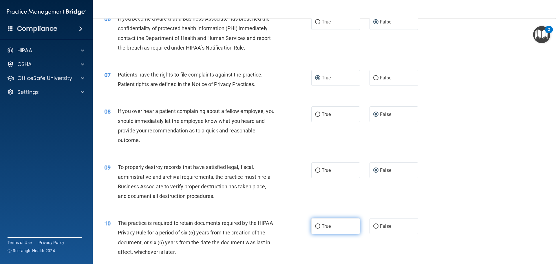
scroll to position [319, 0]
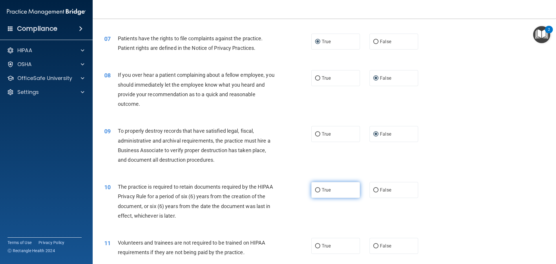
click at [315, 189] on input "True" at bounding box center [317, 190] width 5 height 4
radio input "true"
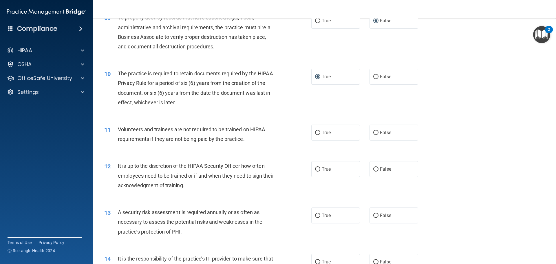
scroll to position [435, 0]
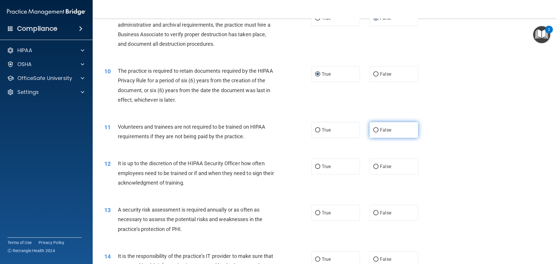
click at [374, 130] on input "False" at bounding box center [375, 130] width 5 height 4
radio input "true"
click at [373, 167] on input "False" at bounding box center [375, 167] width 5 height 4
radio input "true"
drag, startPoint x: 314, startPoint y: 214, endPoint x: 315, endPoint y: 199, distance: 14.5
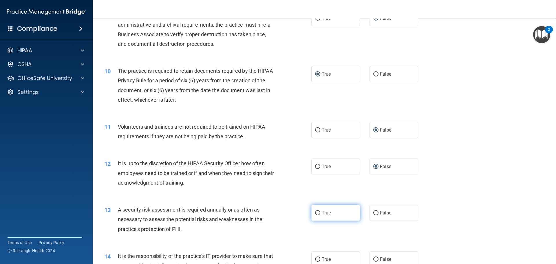
click at [315, 213] on input "True" at bounding box center [317, 213] width 5 height 4
radio input "true"
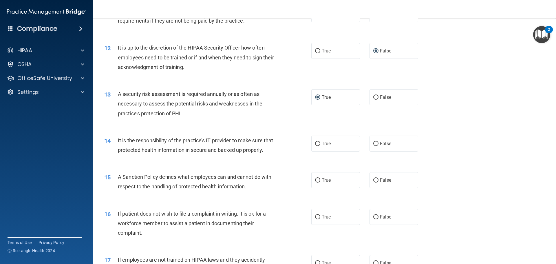
scroll to position [550, 0]
click at [374, 141] on input "False" at bounding box center [375, 143] width 5 height 4
radio input "true"
click at [373, 182] on input "False" at bounding box center [375, 180] width 5 height 4
radio input "true"
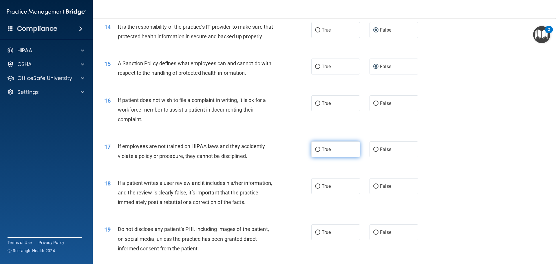
scroll to position [666, 0]
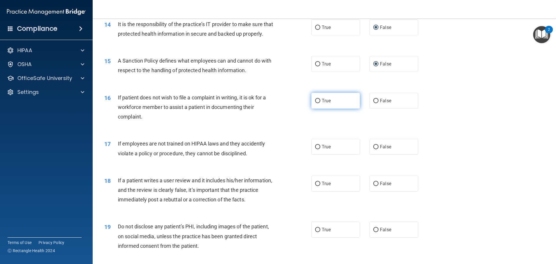
click at [315, 103] on input "True" at bounding box center [317, 101] width 5 height 4
radio input "true"
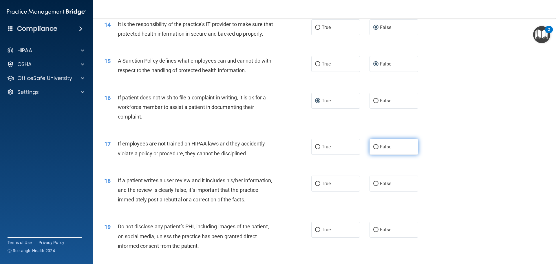
click at [374, 149] on input "False" at bounding box center [375, 147] width 5 height 4
radio input "true"
click at [373, 186] on input "False" at bounding box center [375, 184] width 5 height 4
radio input "true"
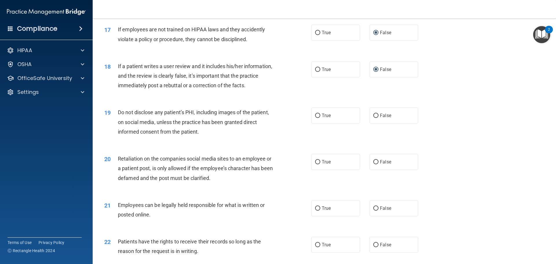
scroll to position [782, 0]
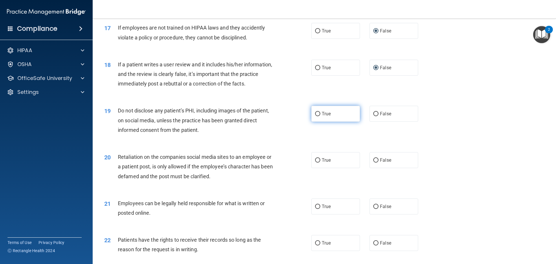
click at [316, 116] on input "True" at bounding box center [317, 114] width 5 height 4
radio input "true"
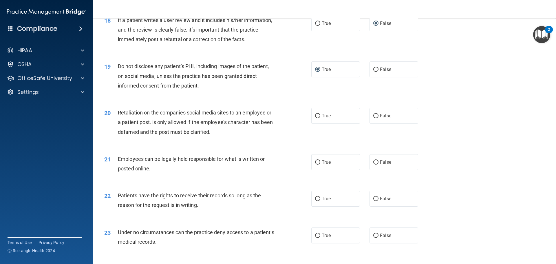
scroll to position [840, 0]
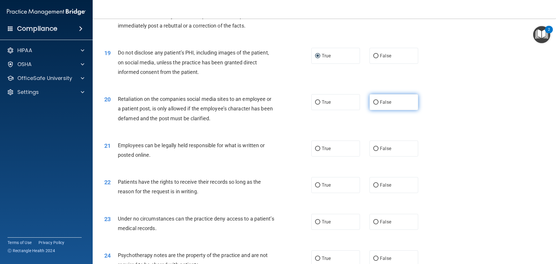
click at [373, 105] on input "False" at bounding box center [375, 102] width 5 height 4
radio input "true"
click at [315, 151] on input "True" at bounding box center [317, 149] width 5 height 4
radio input "true"
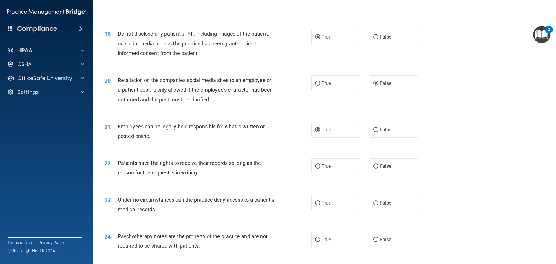
scroll to position [898, 0]
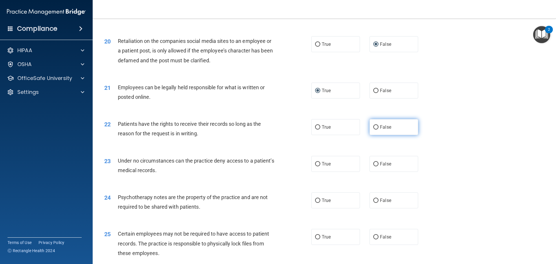
click at [373, 129] on input "False" at bounding box center [375, 127] width 5 height 4
radio input "true"
click at [373, 166] on input "False" at bounding box center [375, 164] width 5 height 4
radio input "true"
click at [315, 203] on input "True" at bounding box center [317, 200] width 5 height 4
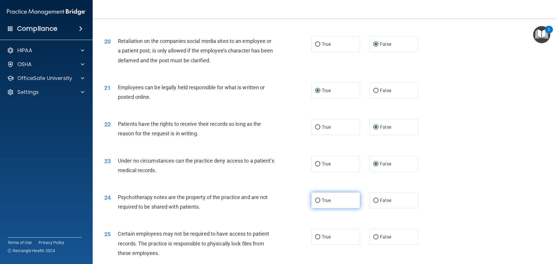
radio input "true"
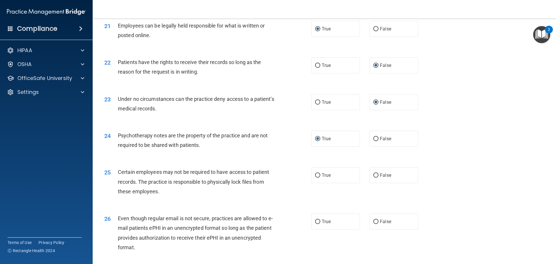
scroll to position [985, 0]
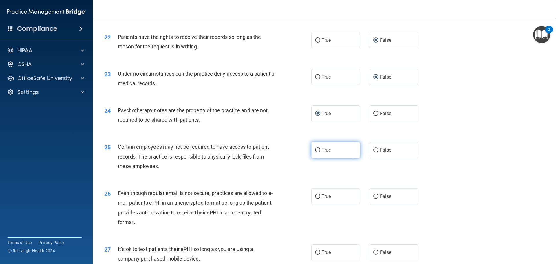
click at [316, 152] on input "True" at bounding box center [317, 150] width 5 height 4
radio input "true"
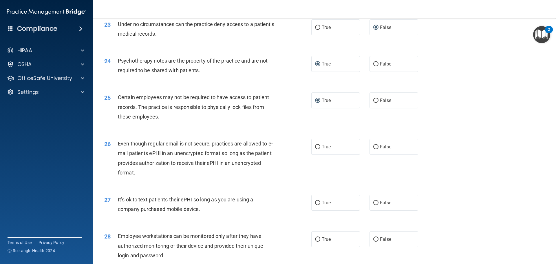
scroll to position [1043, 0]
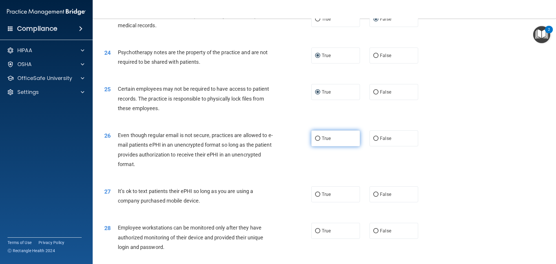
click at [315, 141] on input "True" at bounding box center [317, 138] width 5 height 4
radio input "true"
click at [373, 197] on input "False" at bounding box center [375, 194] width 5 height 4
radio input "true"
click at [373, 233] on input "False" at bounding box center [375, 231] width 5 height 4
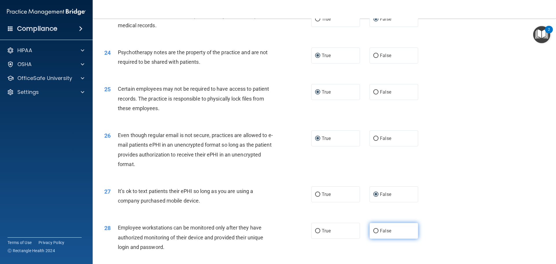
radio input "true"
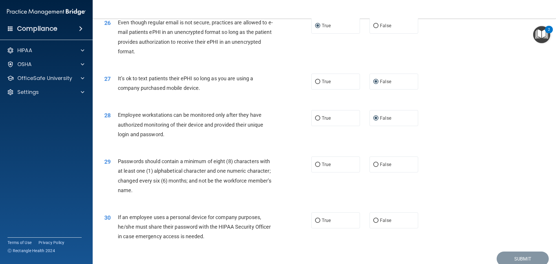
scroll to position [1159, 0]
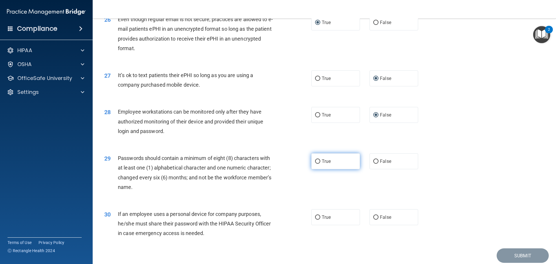
click at [315, 164] on input "True" at bounding box center [317, 161] width 5 height 4
radio input "true"
click at [374, 220] on input "False" at bounding box center [375, 217] width 5 height 4
radio input "true"
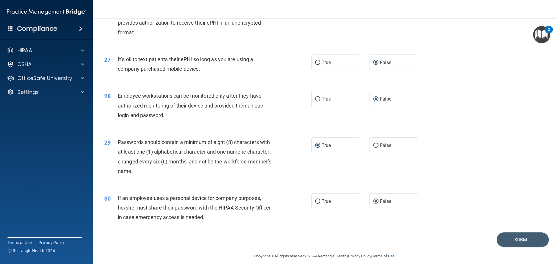
scroll to position [1190, 0]
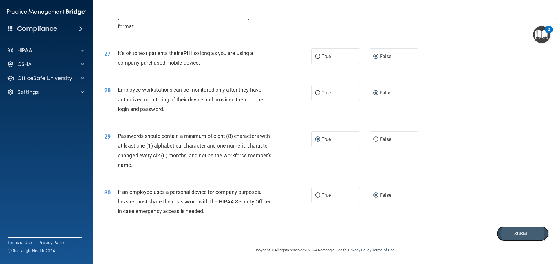
click at [516, 233] on button "Submit" at bounding box center [523, 233] width 52 height 15
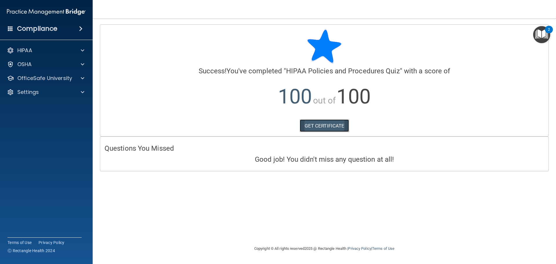
click at [319, 125] on link "GET CERTIFICATE" at bounding box center [325, 125] width 50 height 13
click at [37, 77] on p "OfficeSafe University" at bounding box center [44, 78] width 55 height 7
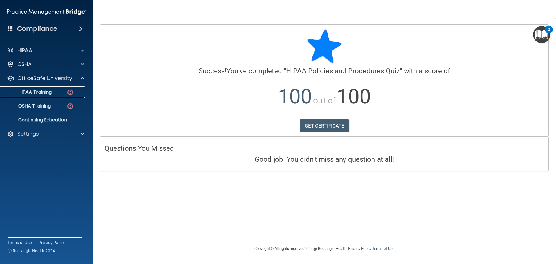
click at [52, 93] on p "HIPAA Training" at bounding box center [28, 92] width 48 height 6
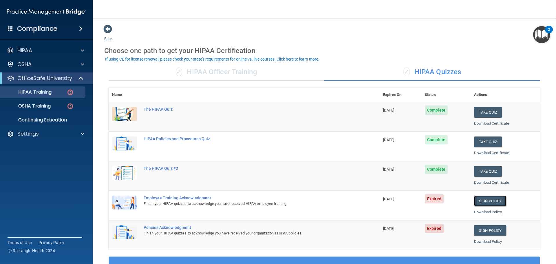
click at [486, 199] on link "Sign Policy" at bounding box center [490, 201] width 32 height 11
click at [47, 94] on p "HIPAA Training" at bounding box center [28, 92] width 48 height 6
click at [48, 106] on p "OSHA Training" at bounding box center [27, 106] width 47 height 6
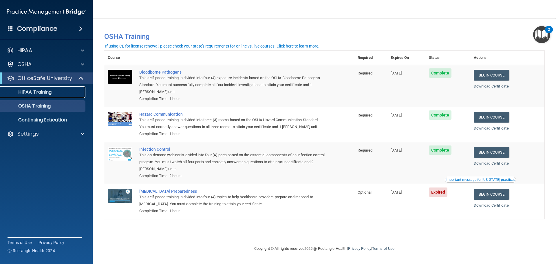
click at [50, 90] on p "HIPAA Training" at bounding box center [28, 92] width 48 height 6
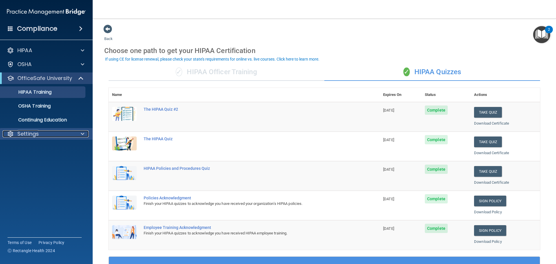
click at [61, 131] on div "Settings" at bounding box center [39, 133] width 72 height 7
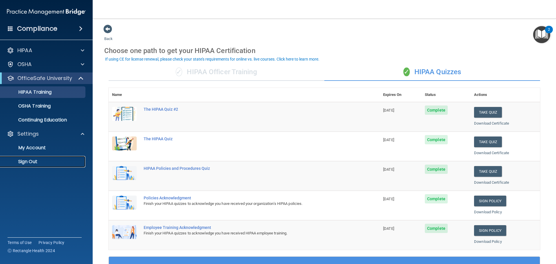
click at [30, 161] on p "Sign Out" at bounding box center [43, 162] width 79 height 6
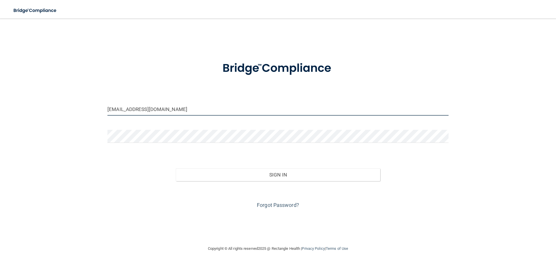
click at [176, 109] on input "[EMAIL_ADDRESS][DOMAIN_NAME]" at bounding box center [277, 109] width 341 height 13
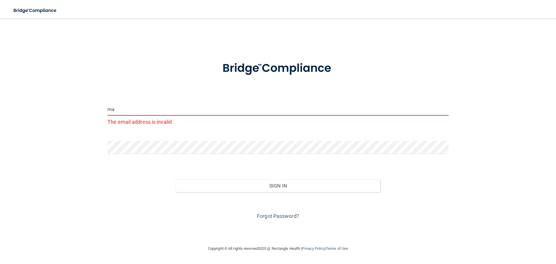
type input "m"
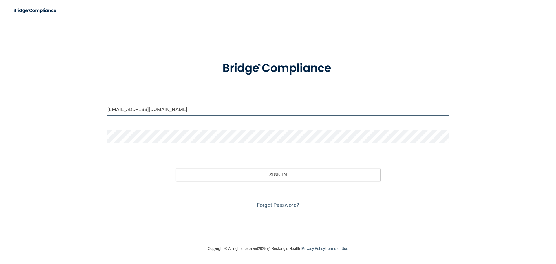
type input "lesliesturtzrdh@gmail.com"
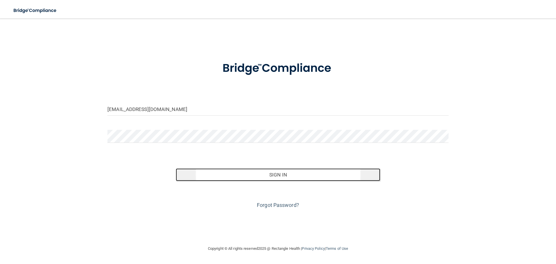
click at [275, 177] on button "Sign In" at bounding box center [278, 174] width 205 height 13
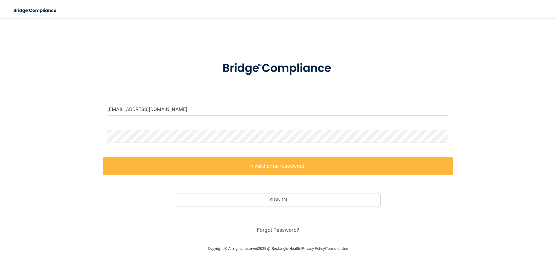
click at [132, 145] on div at bounding box center [278, 138] width 350 height 17
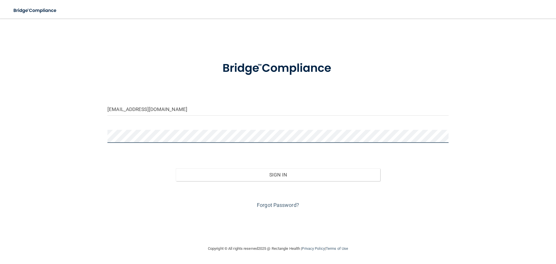
click at [176, 168] on button "Sign In" at bounding box center [278, 174] width 205 height 13
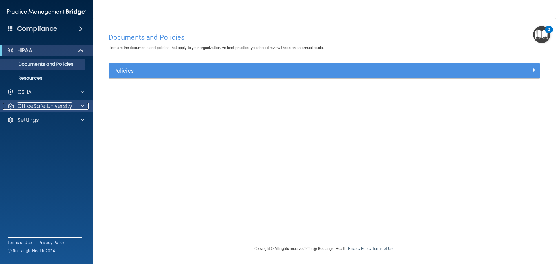
click at [56, 108] on p "OfficeSafe University" at bounding box center [44, 106] width 55 height 7
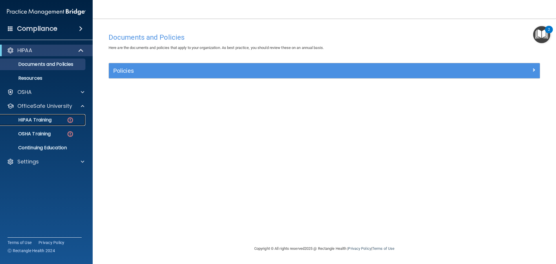
click at [70, 120] on img at bounding box center [70, 119] width 7 height 7
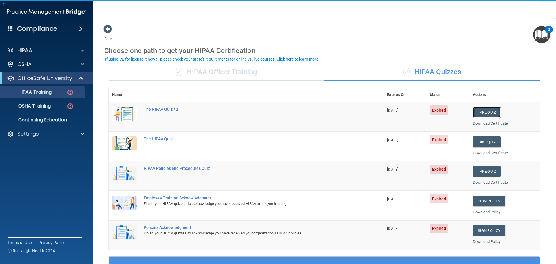
click at [480, 111] on button "Take Quiz" at bounding box center [487, 112] width 28 height 11
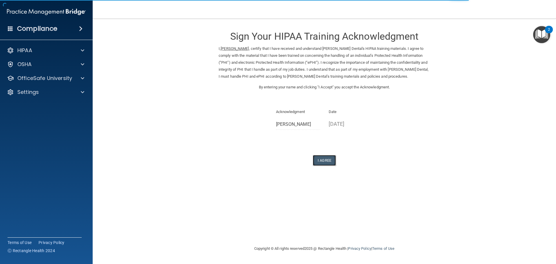
click at [323, 160] on button "I Agree" at bounding box center [324, 160] width 23 height 11
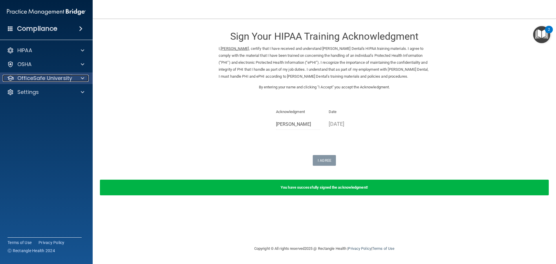
click at [28, 78] on p "OfficeSafe University" at bounding box center [44, 78] width 55 height 7
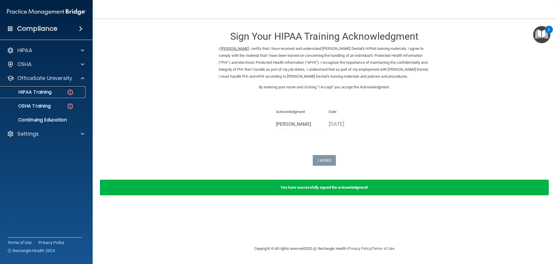
click at [71, 90] on img at bounding box center [70, 92] width 7 height 7
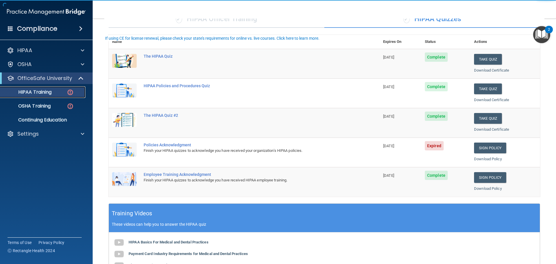
scroll to position [58, 0]
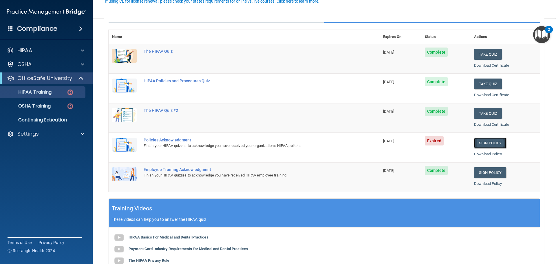
click at [488, 142] on link "Sign Policy" at bounding box center [490, 143] width 32 height 11
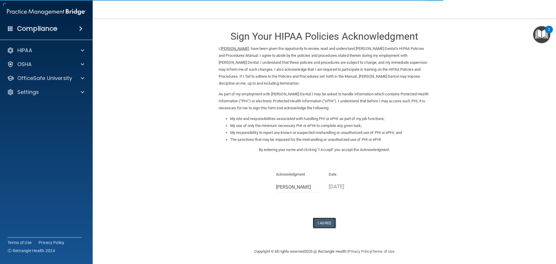
click at [324, 222] on button "I Agree" at bounding box center [324, 223] width 23 height 11
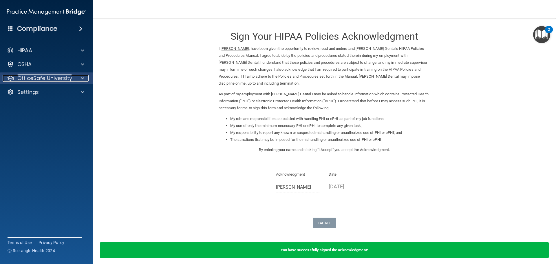
click at [63, 78] on p "OfficeSafe University" at bounding box center [44, 78] width 55 height 7
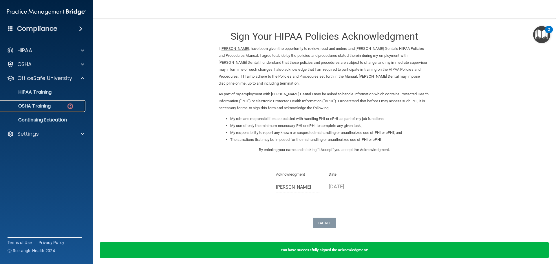
click at [68, 105] on img at bounding box center [70, 106] width 7 height 7
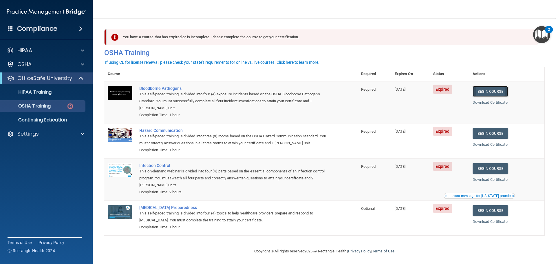
click at [496, 92] on link "Begin Course" at bounding box center [490, 91] width 35 height 11
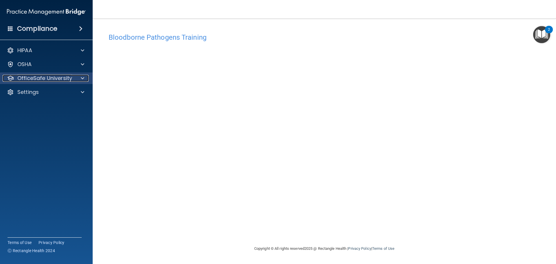
click at [68, 78] on p "OfficeSafe University" at bounding box center [44, 78] width 55 height 7
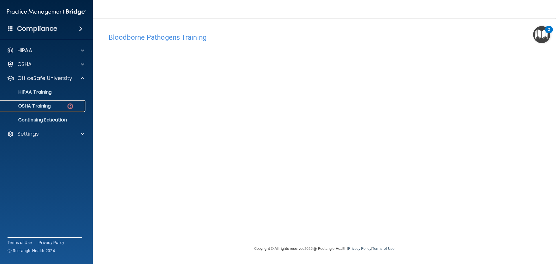
click at [64, 106] on div "OSHA Training" at bounding box center [43, 106] width 79 height 6
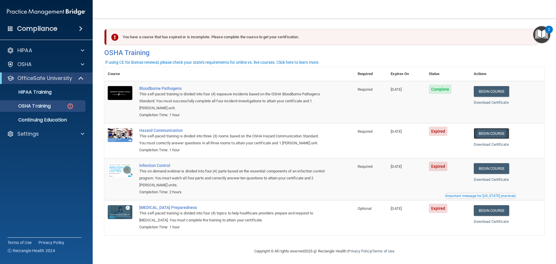
click at [488, 132] on link "Begin Course" at bounding box center [491, 133] width 35 height 11
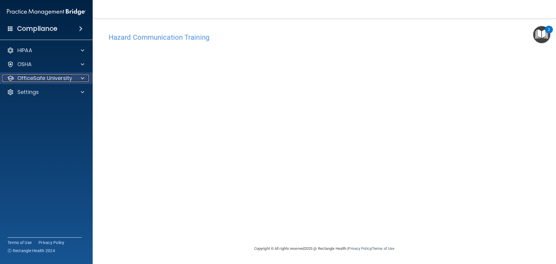
click at [59, 76] on p "OfficeSafe University" at bounding box center [44, 78] width 55 height 7
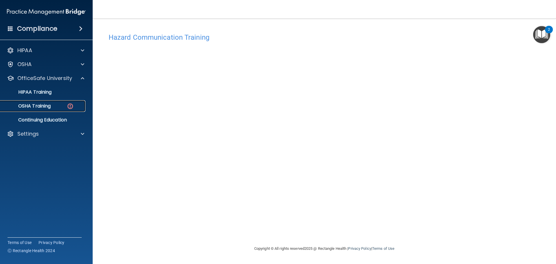
click at [67, 105] on img at bounding box center [70, 106] width 7 height 7
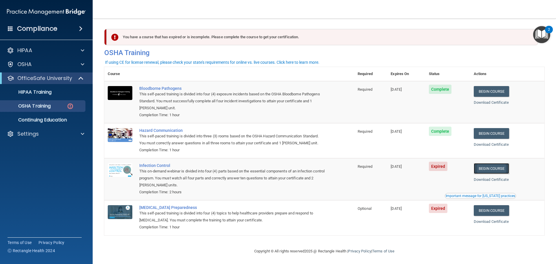
click at [491, 167] on link "Begin Course" at bounding box center [491, 168] width 35 height 11
